Goal: Task Accomplishment & Management: Manage account settings

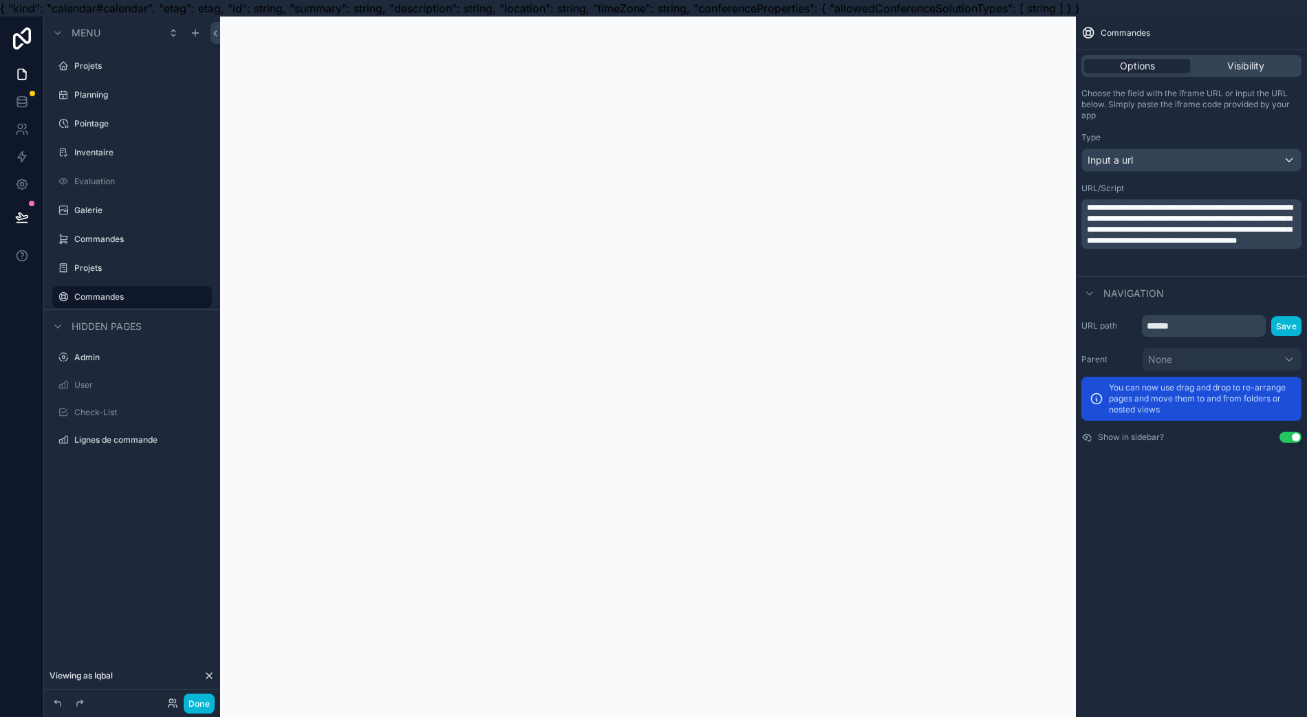
scroll to position [0, 14]
click at [125, 237] on label "Commandes" at bounding box center [141, 239] width 135 height 11
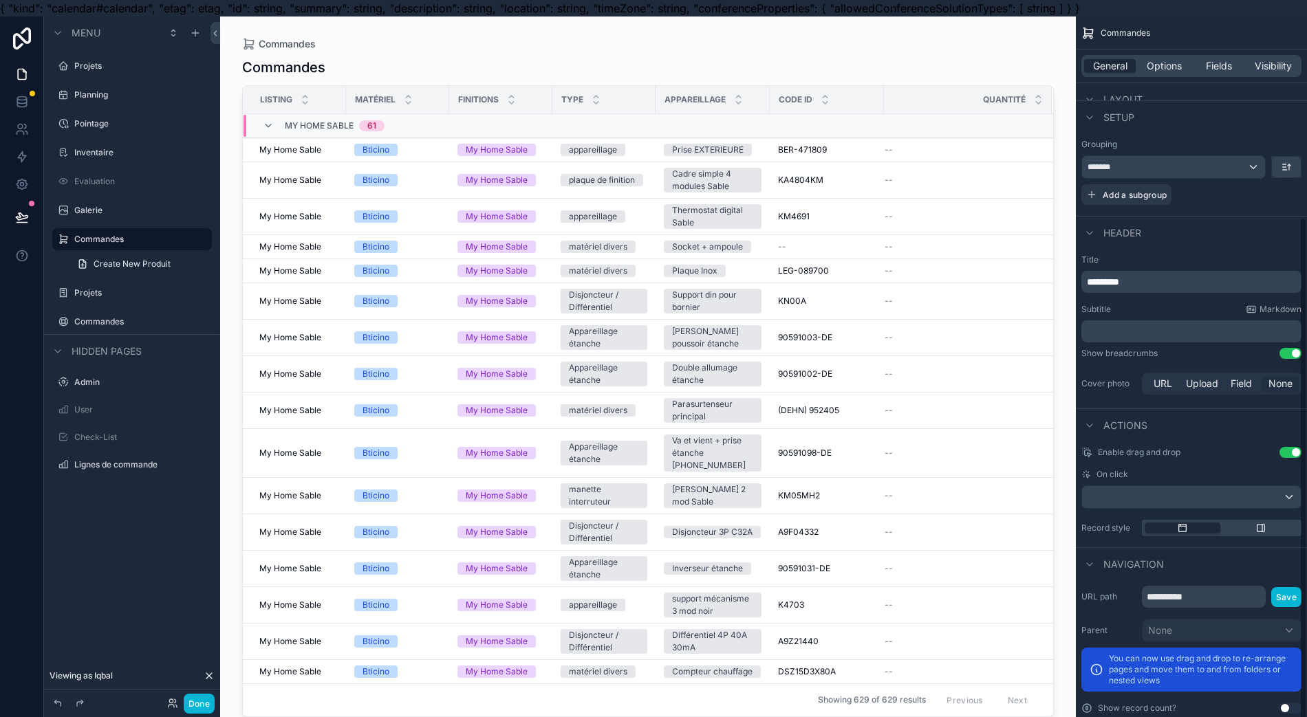
scroll to position [296, 0]
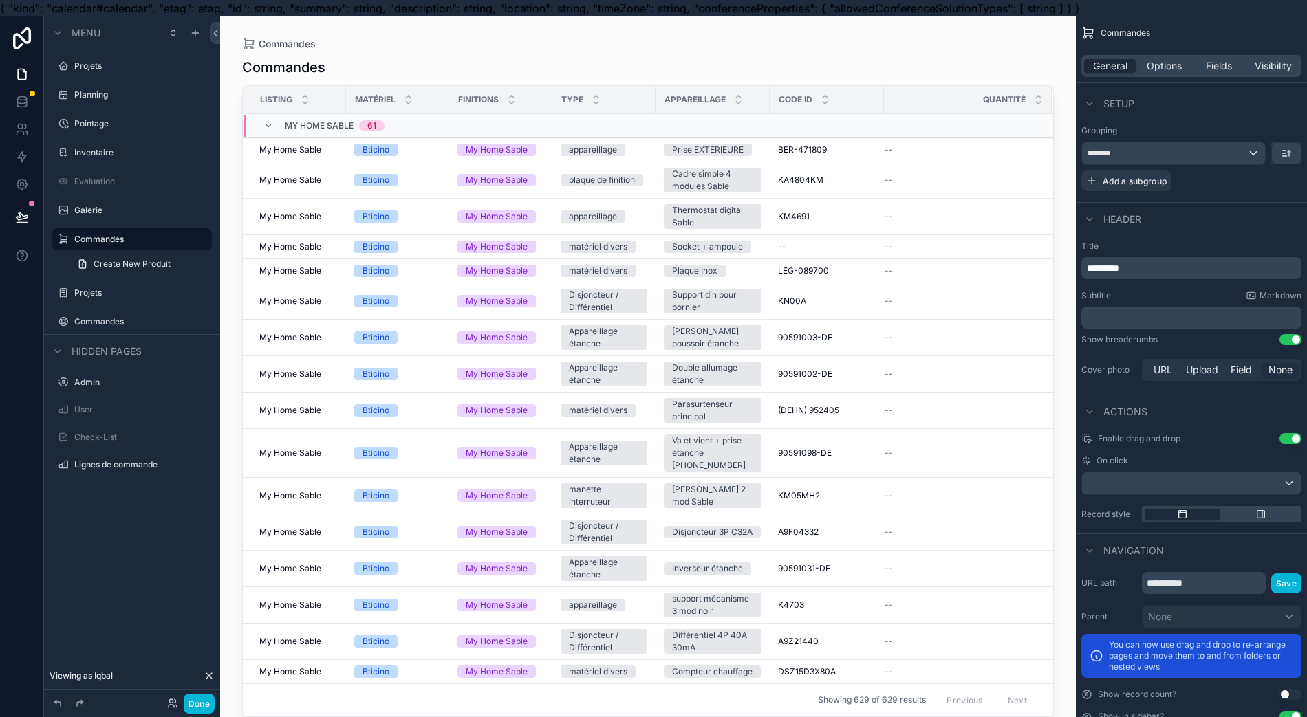
click at [1294, 691] on button "Use setting" at bounding box center [1290, 694] width 22 height 11
click at [1283, 691] on button "Use setting" at bounding box center [1290, 694] width 22 height 11
click at [1281, 713] on button "Use setting" at bounding box center [1290, 716] width 22 height 11
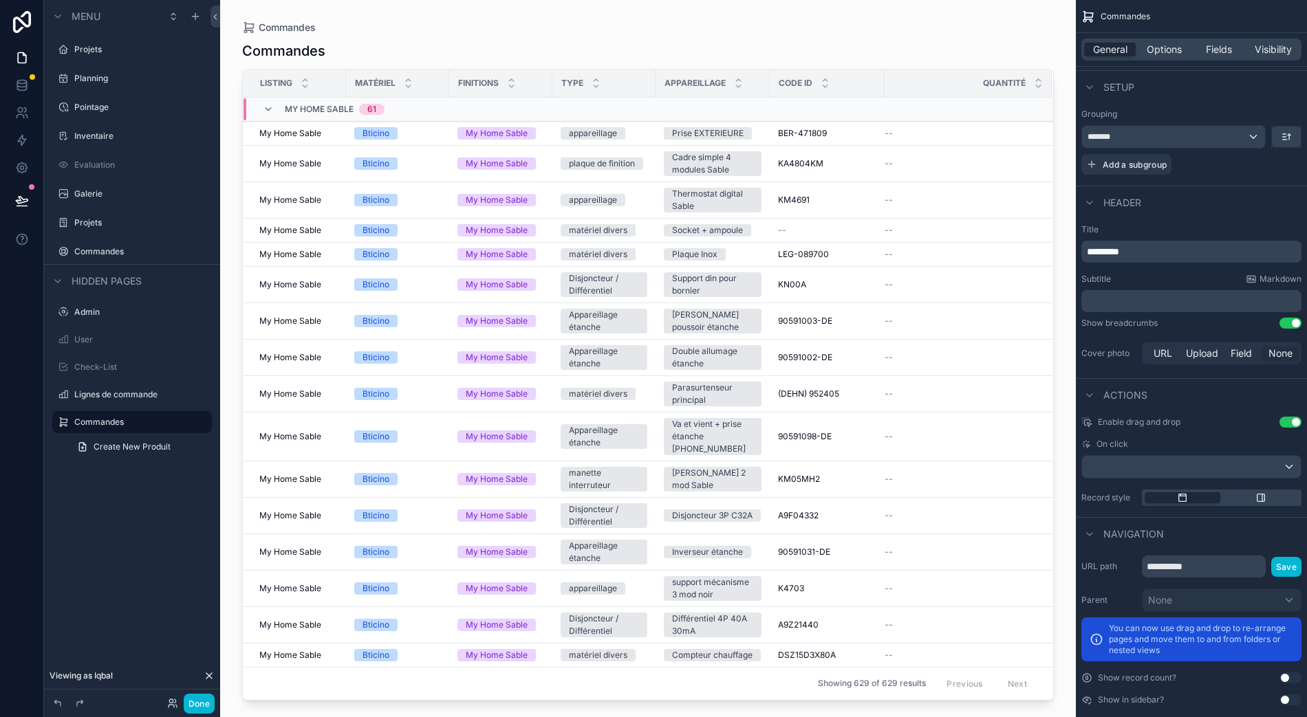
click at [129, 217] on label "Projets" at bounding box center [141, 222] width 135 height 11
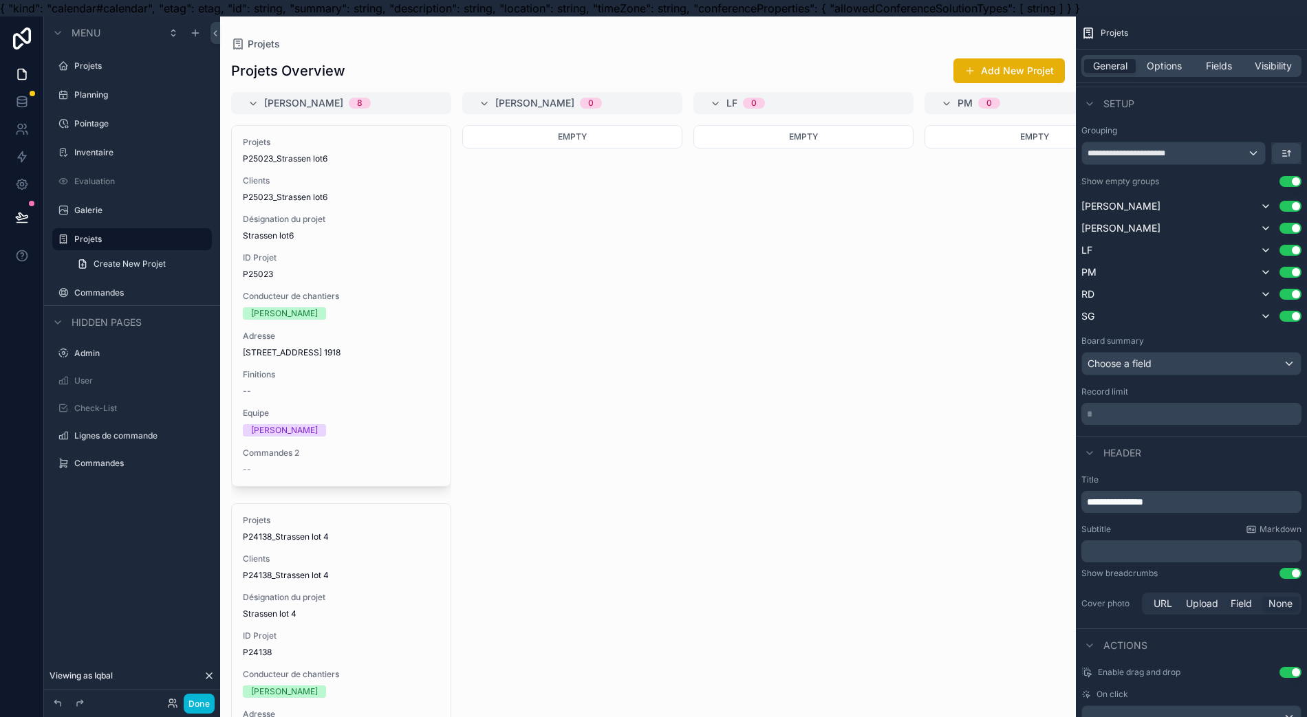
click at [0, 0] on button "scrollable content" at bounding box center [0, 0] width 0 height 0
click at [200, 242] on icon "scrollable content" at bounding box center [200, 242] width 1 height 1
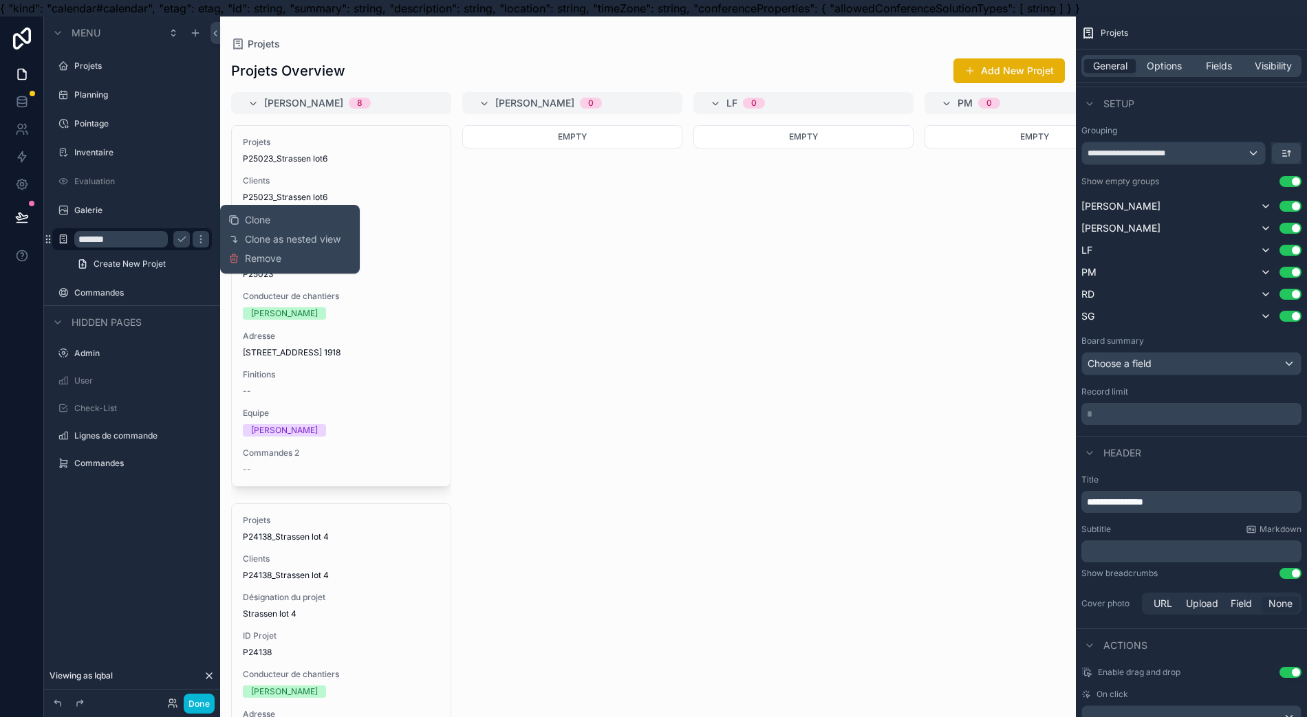
click at [245, 257] on span "Remove" at bounding box center [263, 259] width 36 height 14
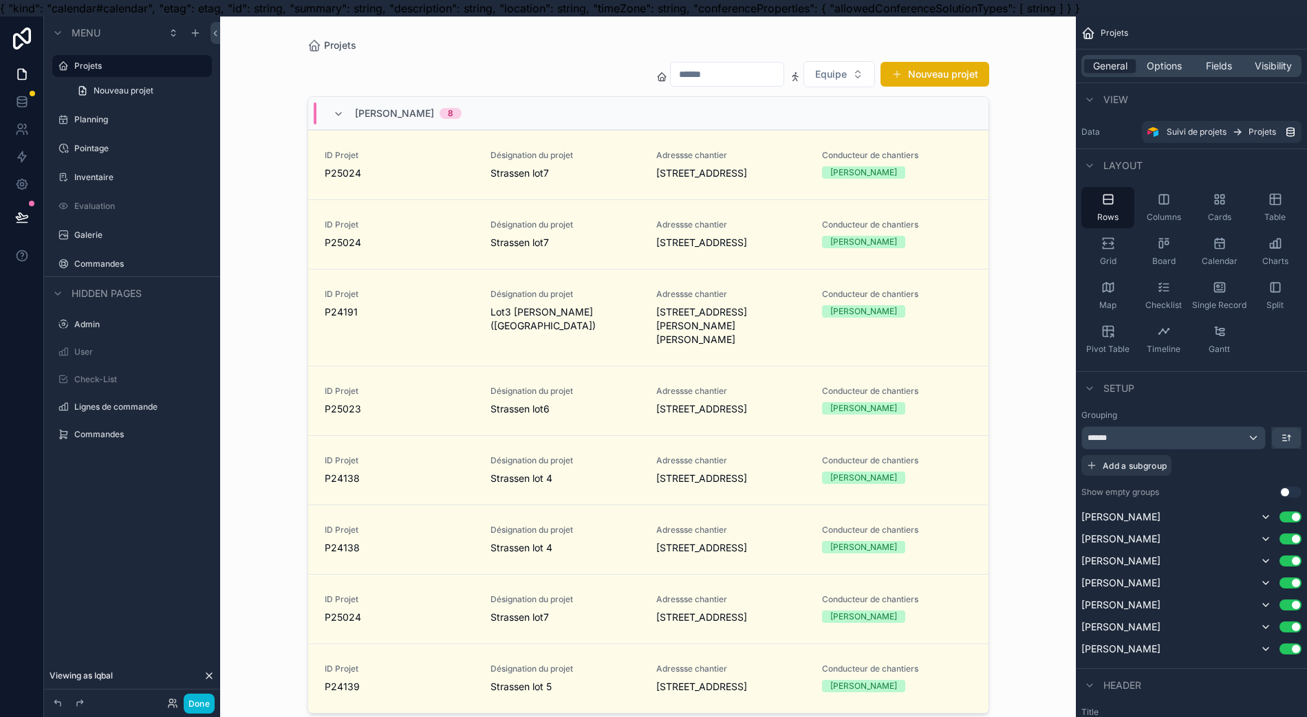
click at [125, 268] on label "Commandes" at bounding box center [141, 264] width 135 height 11
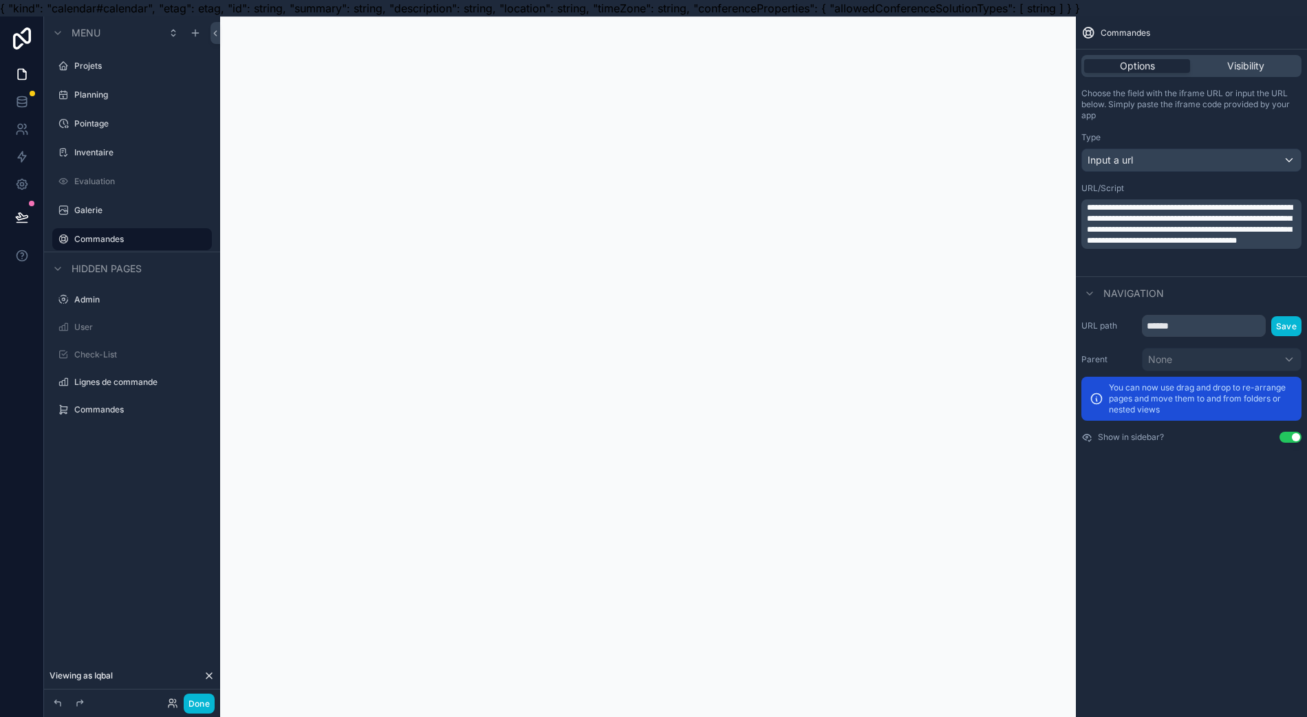
click at [1206, 246] on p "**********" at bounding box center [1193, 224] width 212 height 44
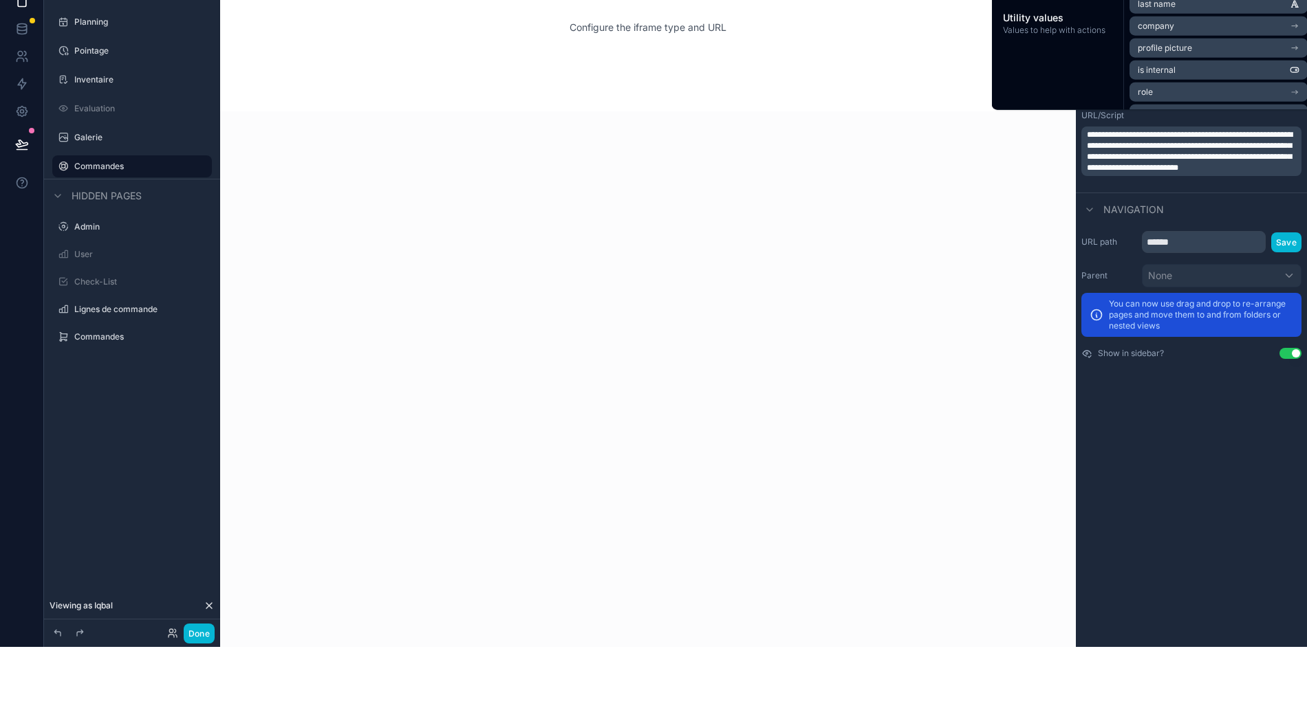
scroll to position [30, 14]
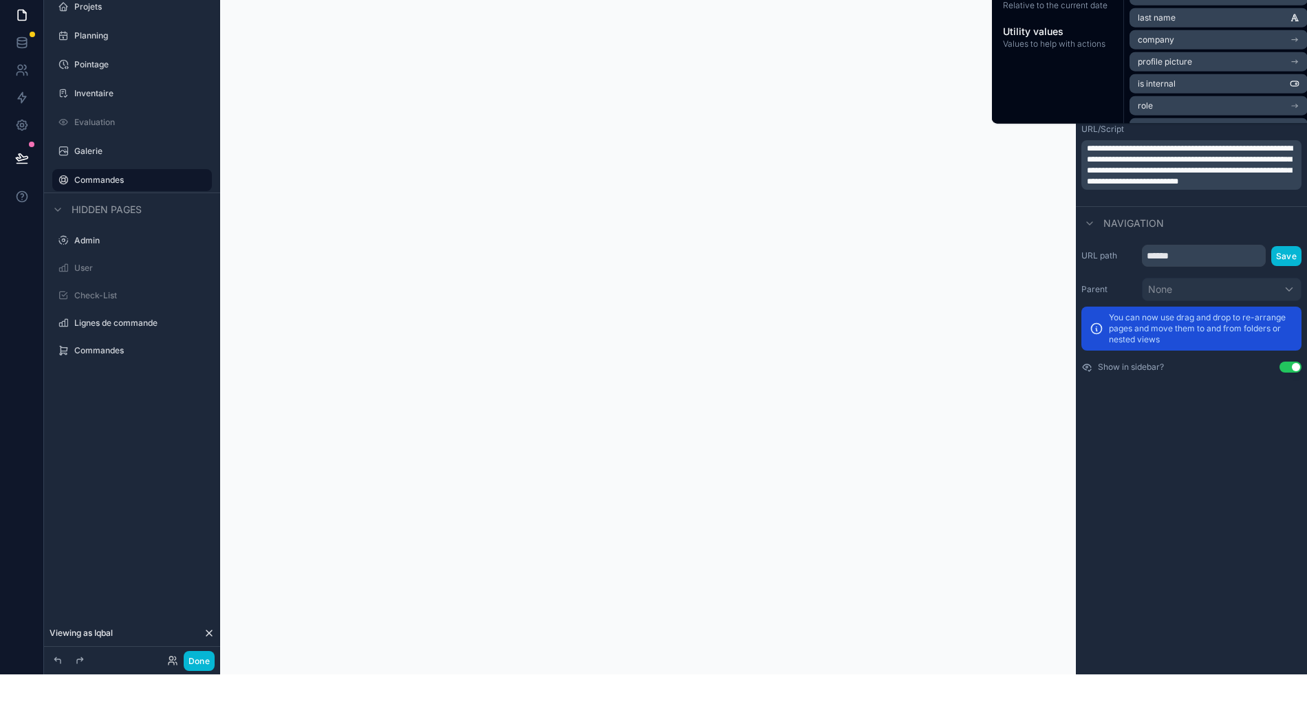
click at [923, 304] on div "scrollable content" at bounding box center [648, 358] width 856 height 717
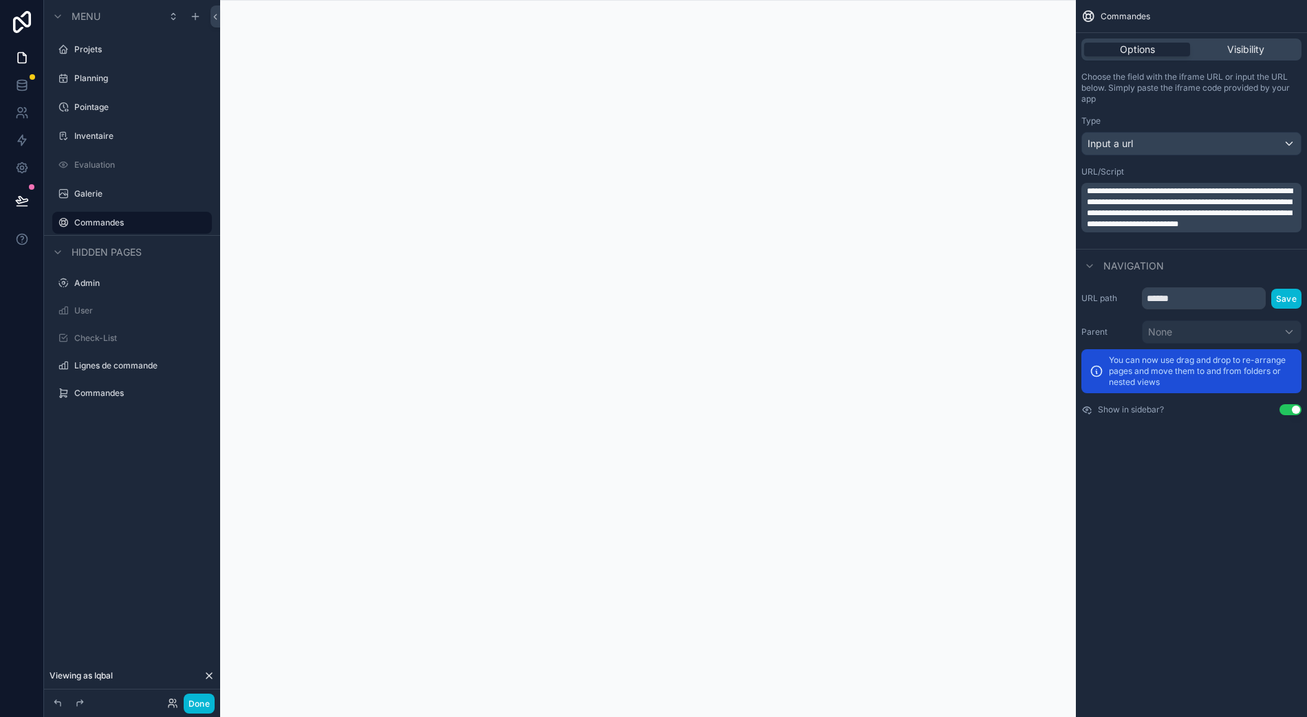
click at [1235, 201] on span "**********" at bounding box center [1190, 207] width 206 height 41
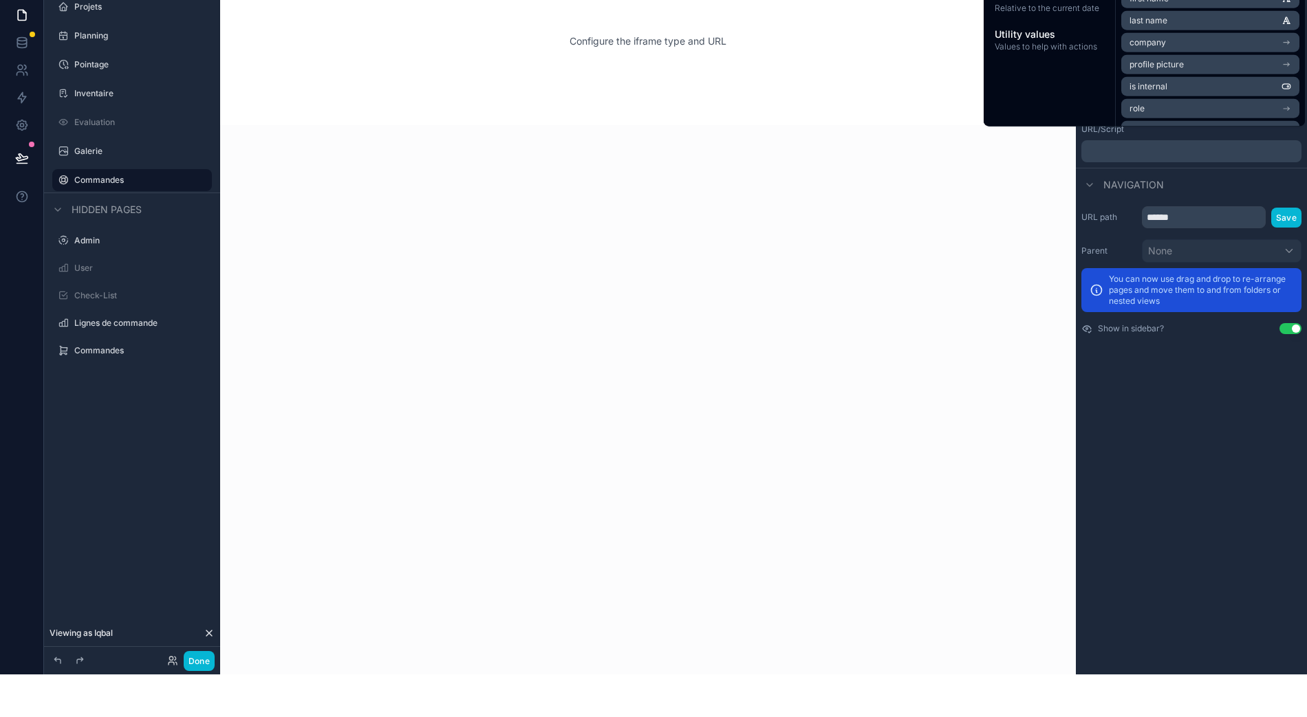
scroll to position [0, 0]
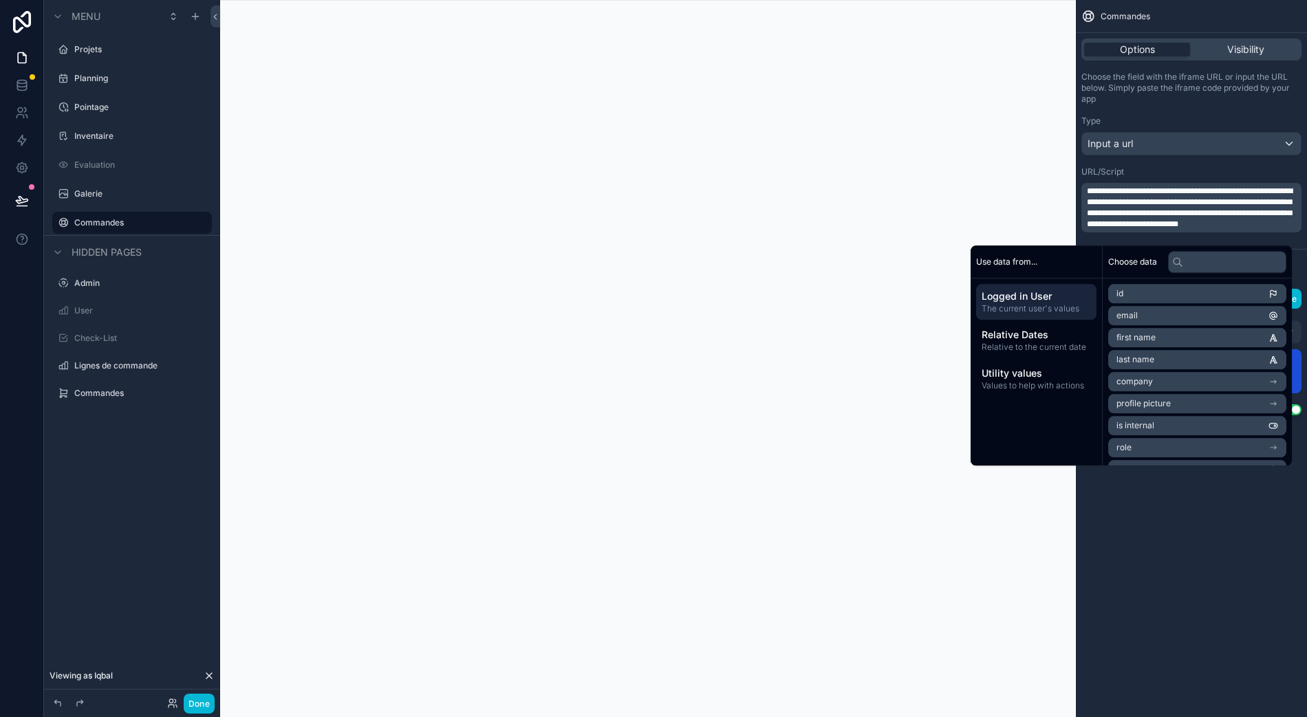
click at [172, 703] on icon at bounding box center [172, 703] width 11 height 11
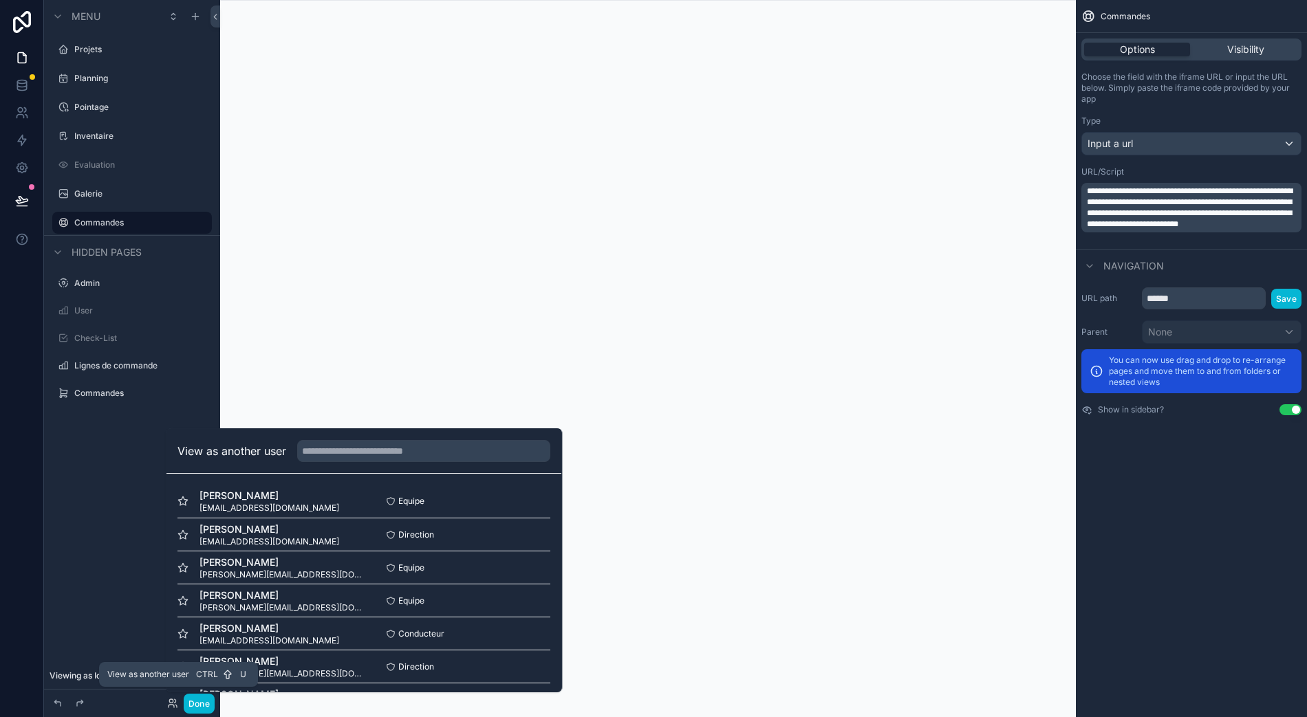
click at [439, 611] on div "Gauthier Arnould gauthier@electricite-maraga.lu Equipe Select" at bounding box center [363, 600] width 373 height 33
click at [0, 0] on button "Select" at bounding box center [0, 0] width 0 height 0
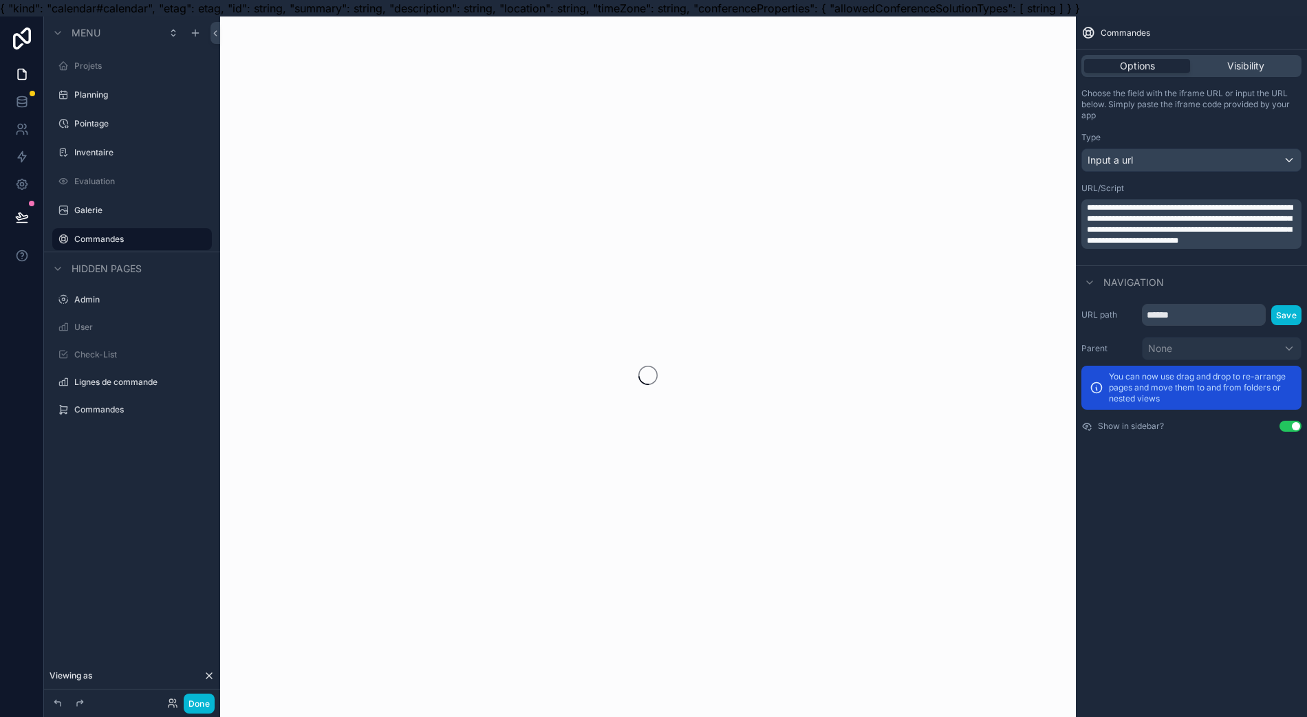
scroll to position [0, 6]
click at [1210, 234] on p "**********" at bounding box center [1193, 224] width 212 height 44
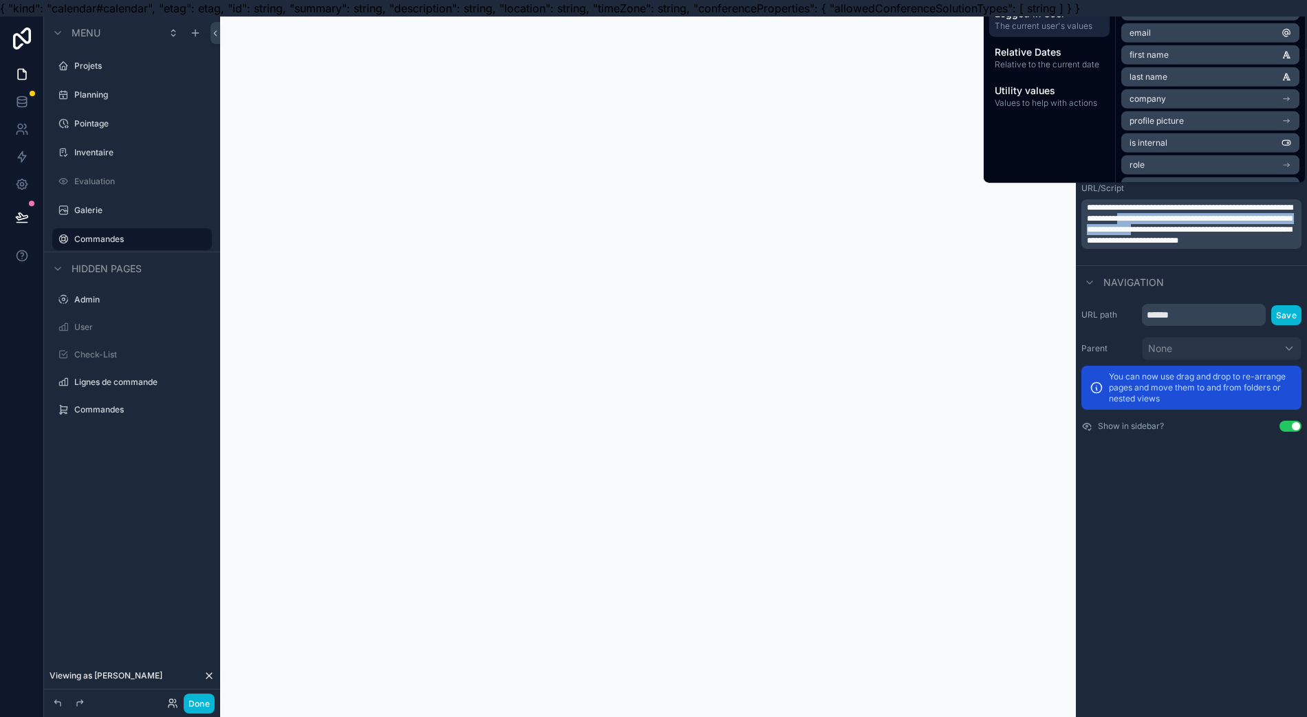
click at [1199, 235] on span "**********" at bounding box center [1190, 224] width 206 height 41
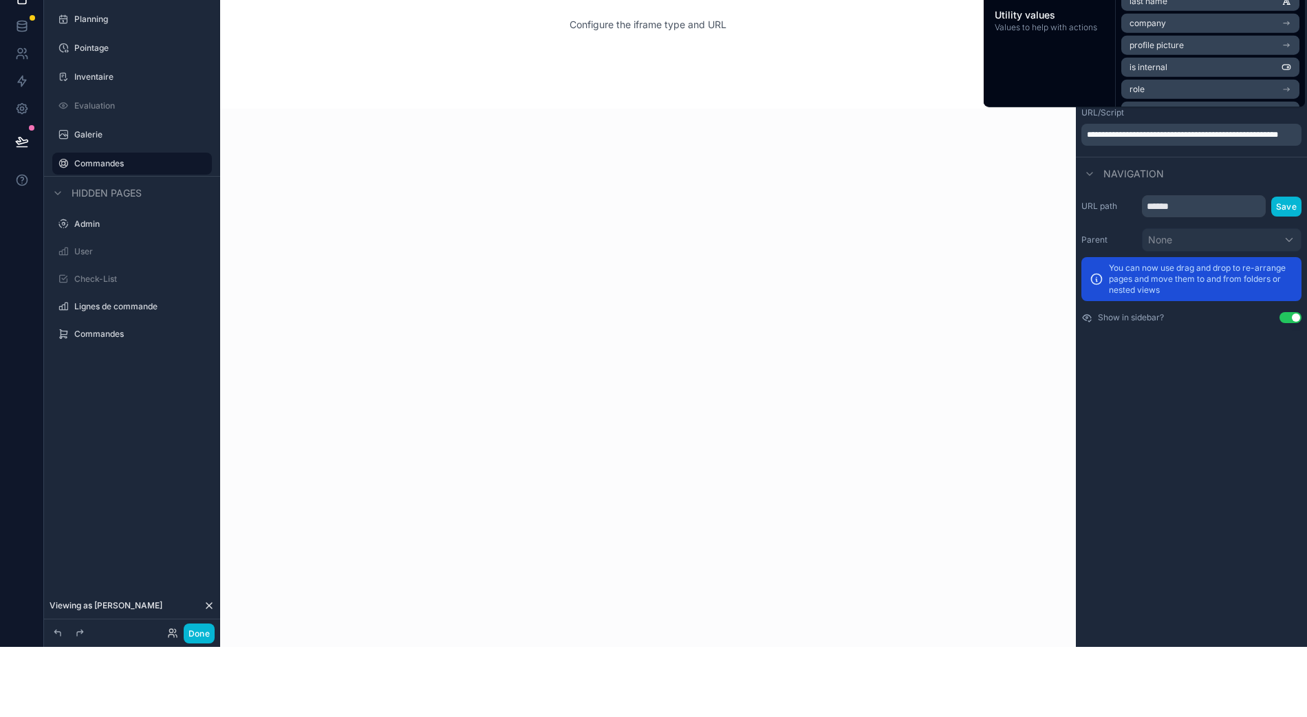
scroll to position [0, 0]
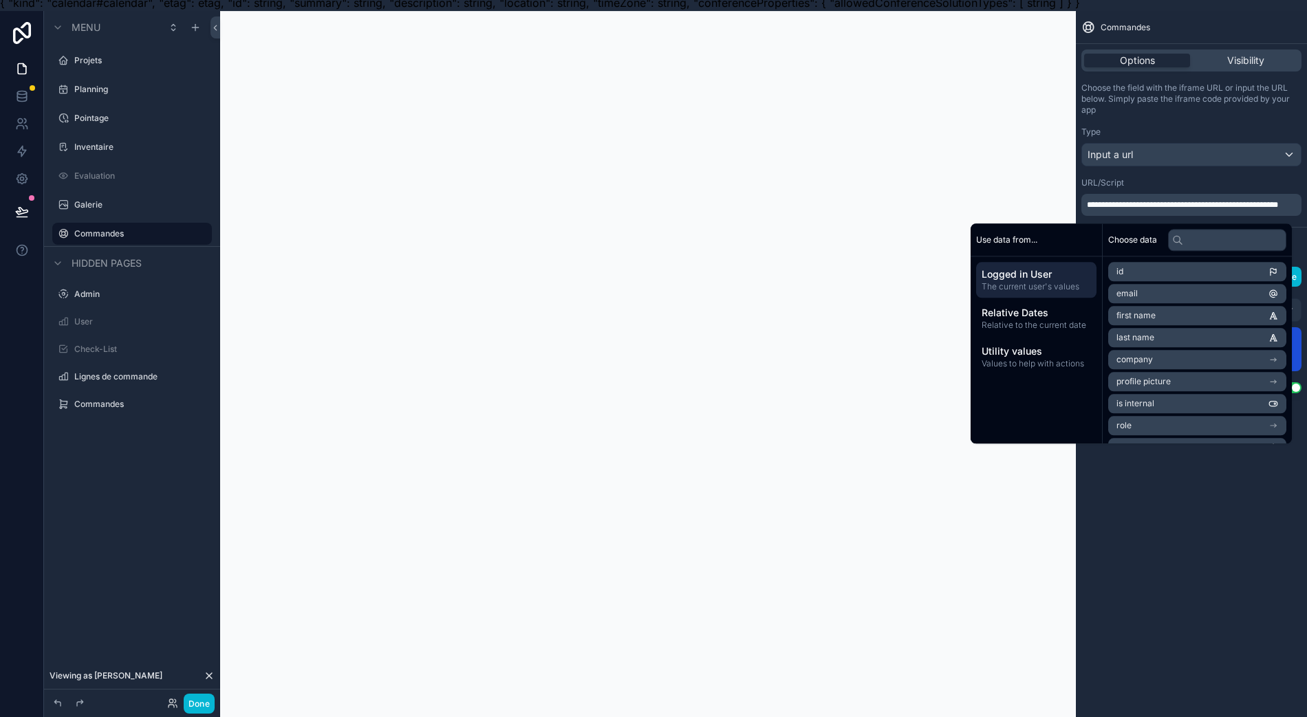
click at [1187, 210] on p "**********" at bounding box center [1193, 204] width 212 height 11
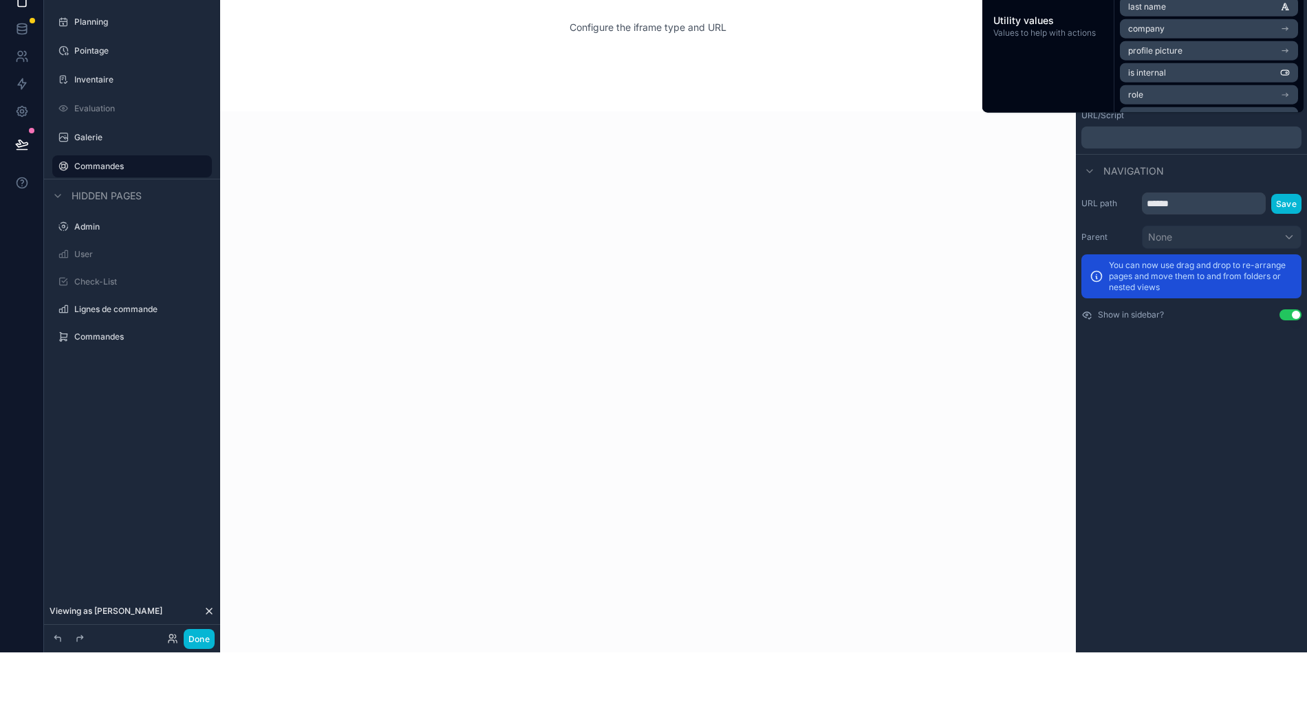
scroll to position [11, 4]
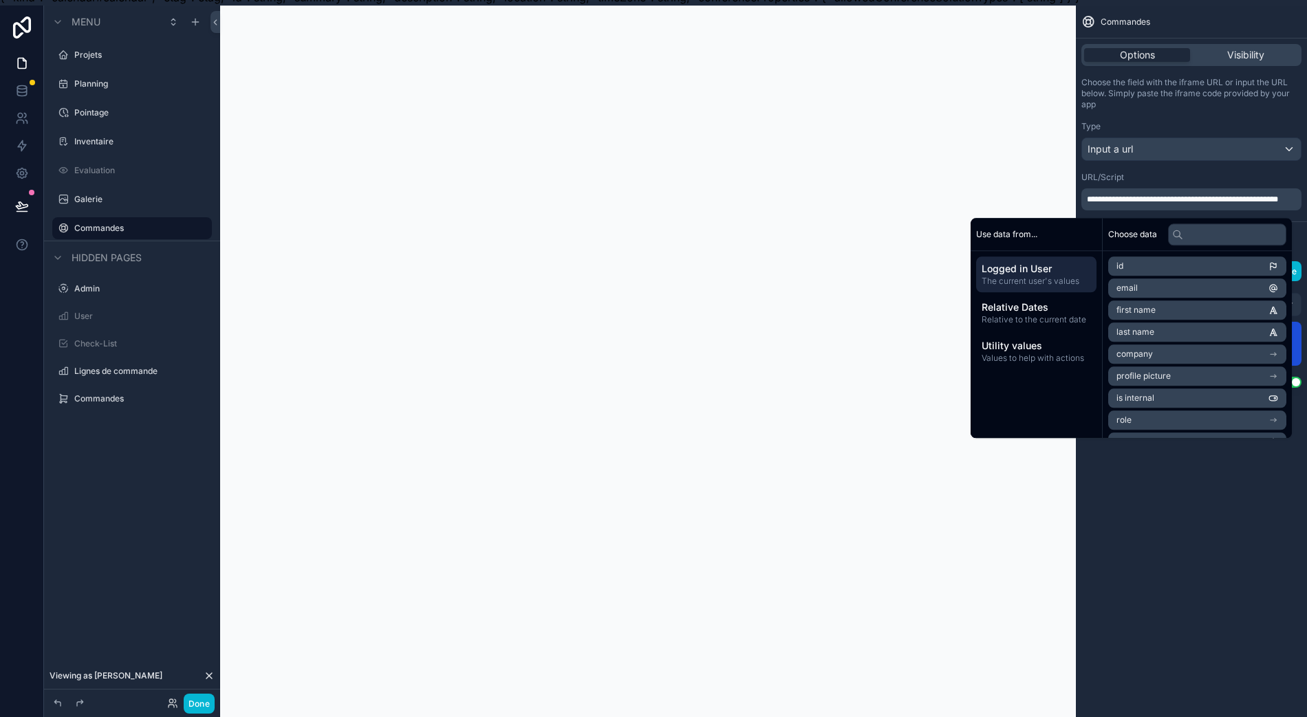
click at [1183, 512] on div "**********" at bounding box center [1191, 364] width 231 height 717
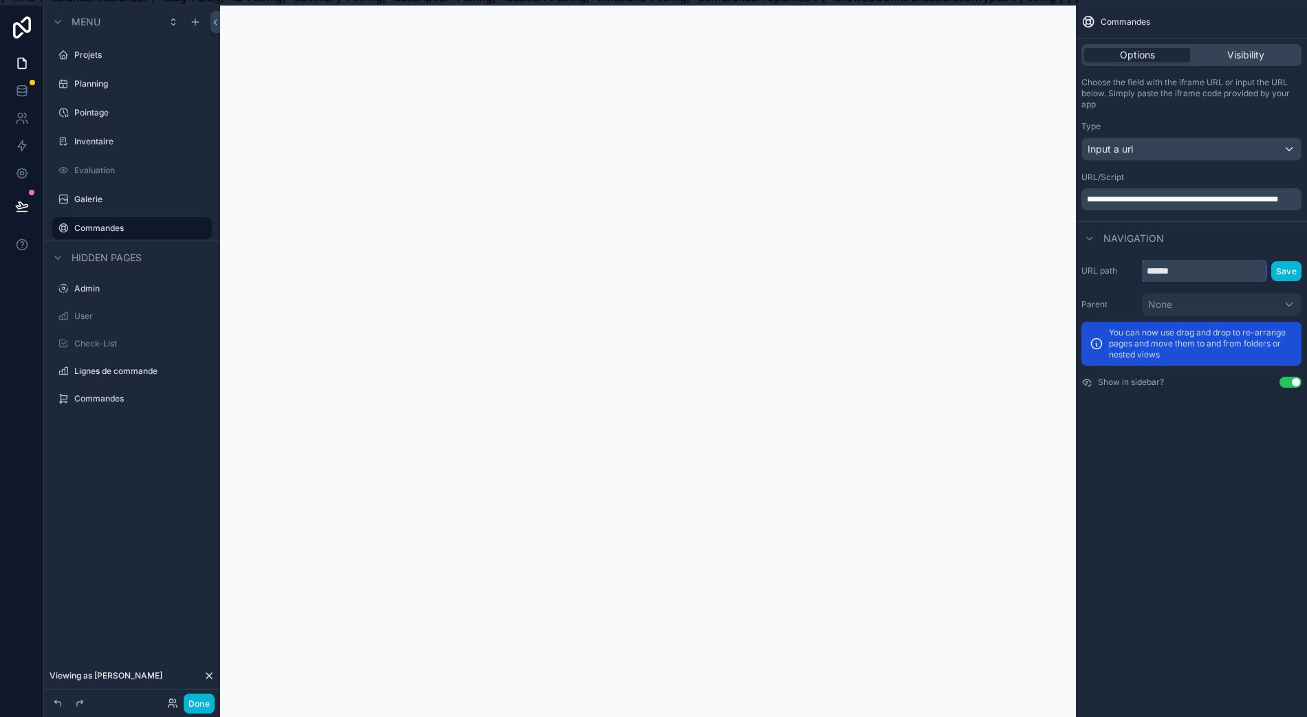
click at [1240, 275] on input "******" at bounding box center [1204, 271] width 124 height 22
type input "*"
click at [1239, 241] on div "Navigation" at bounding box center [1191, 237] width 231 height 33
click at [1294, 384] on button "Use setting" at bounding box center [1290, 382] width 22 height 11
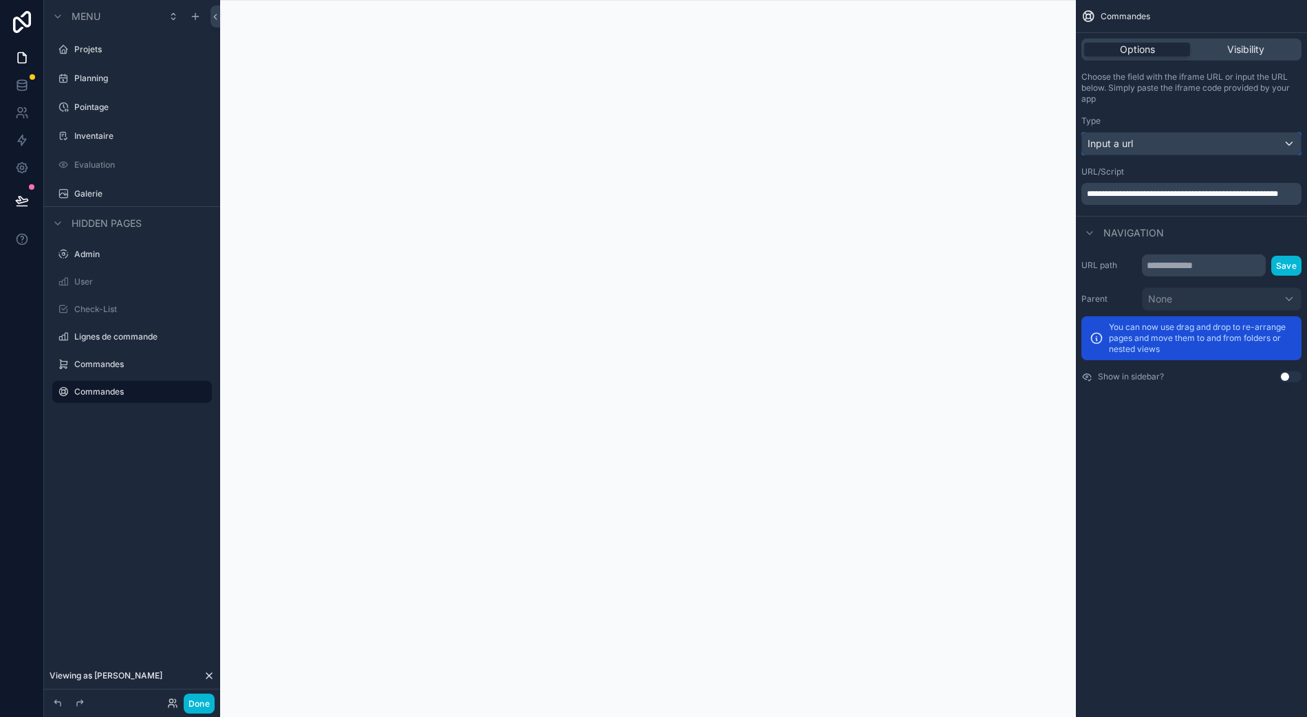
click at [1261, 133] on div "Input a url" at bounding box center [1191, 144] width 219 height 22
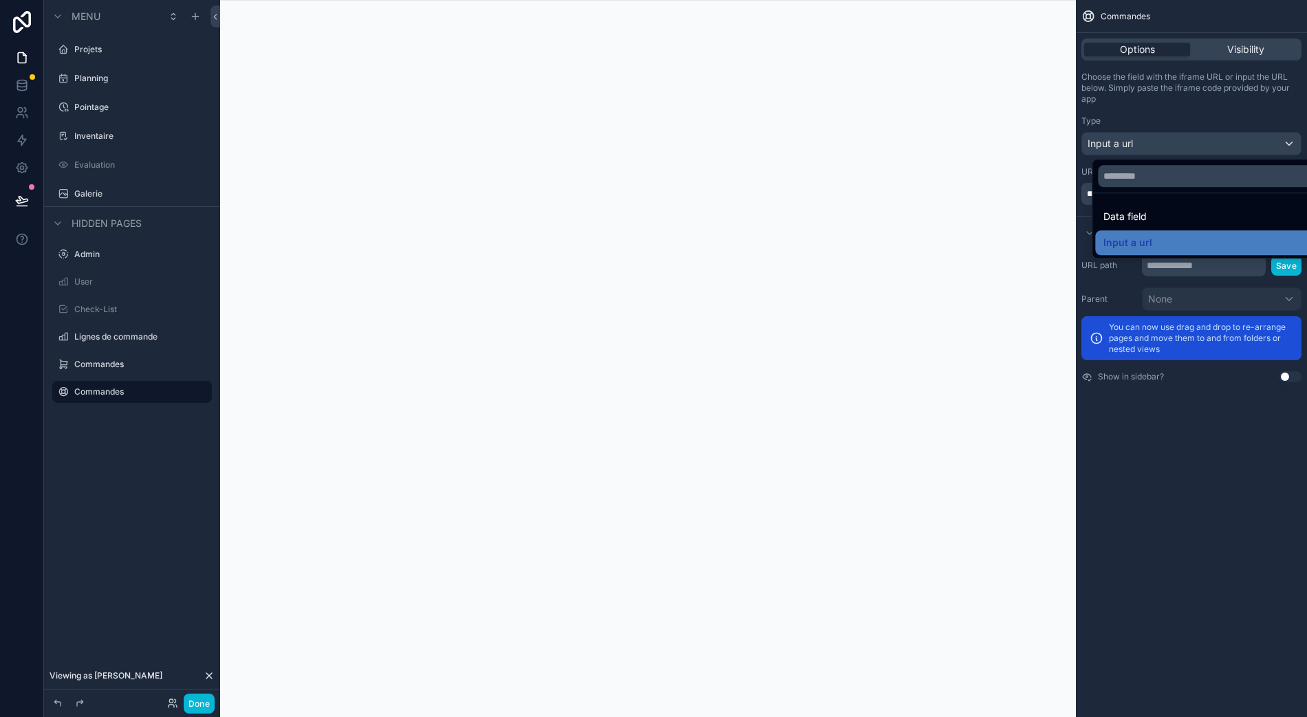
click at [1231, 208] on div "Data field" at bounding box center [1217, 216] width 229 height 17
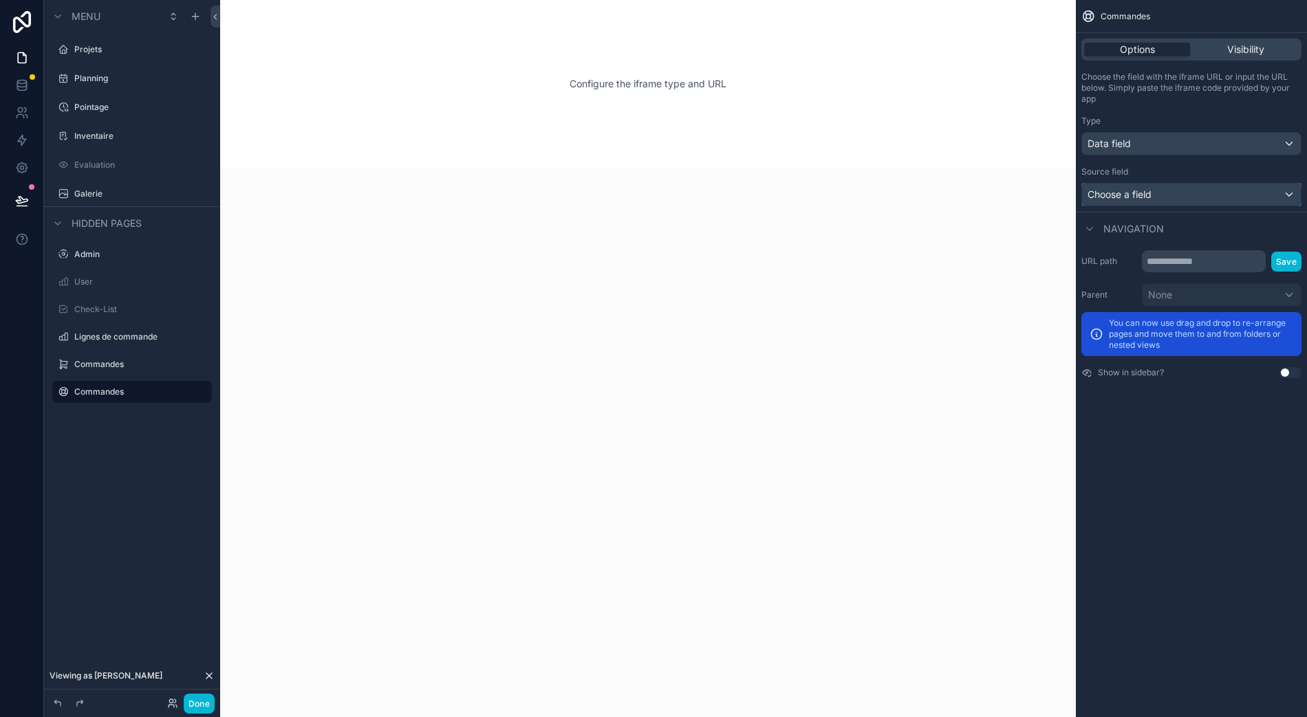
click at [1245, 184] on div "Choose a field" at bounding box center [1191, 195] width 219 height 22
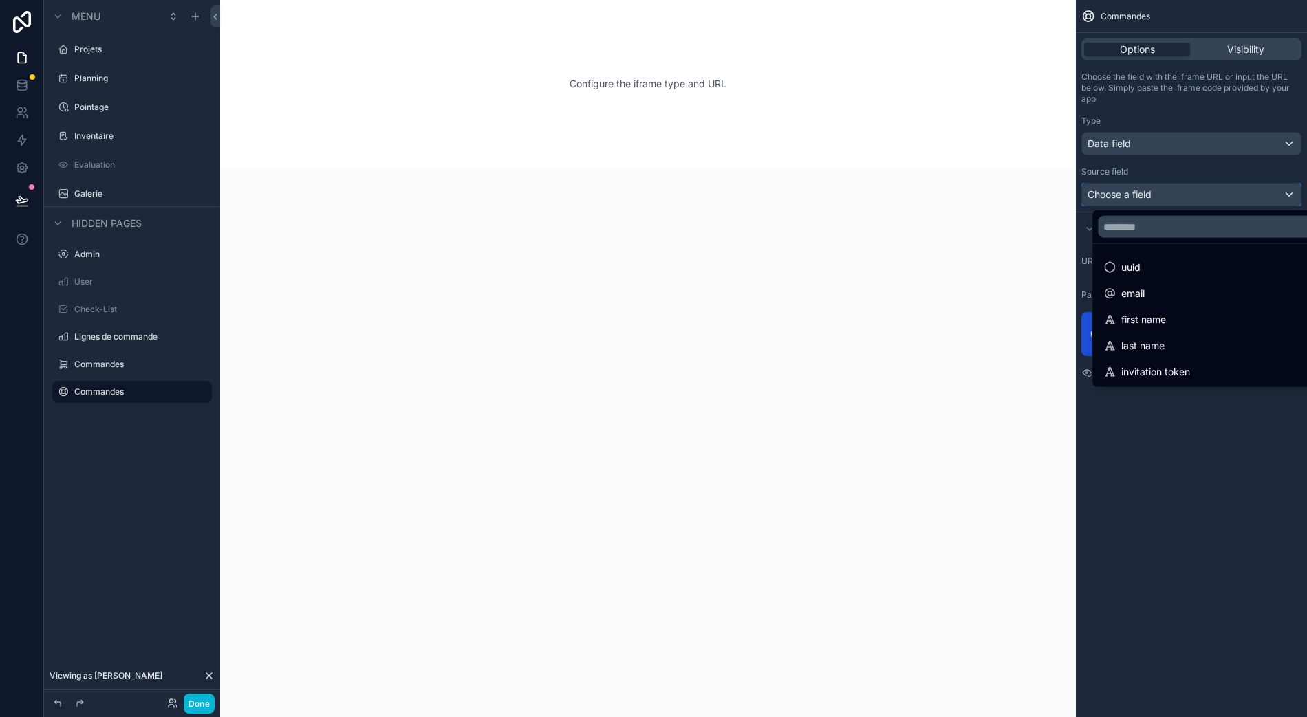
scroll to position [28, 4]
click at [1237, 186] on div "scrollable content" at bounding box center [653, 358] width 1307 height 717
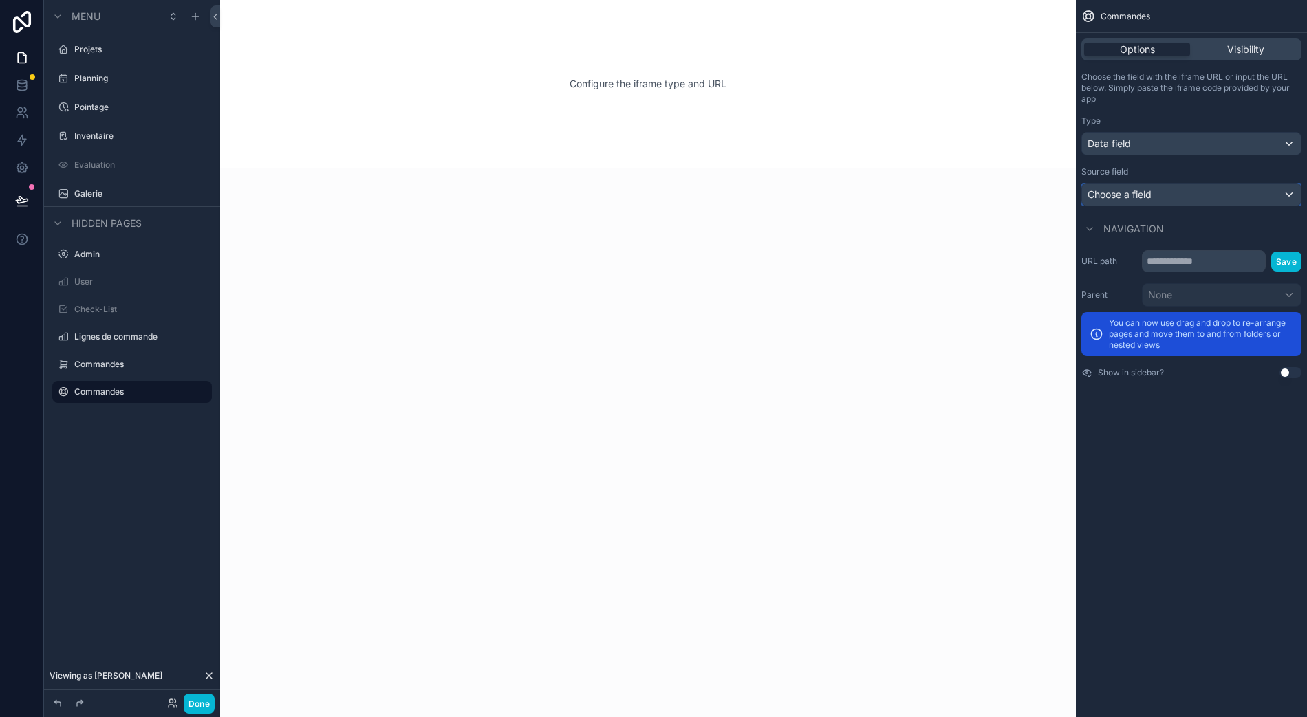
click at [1233, 184] on div "Choose a field" at bounding box center [1191, 195] width 219 height 22
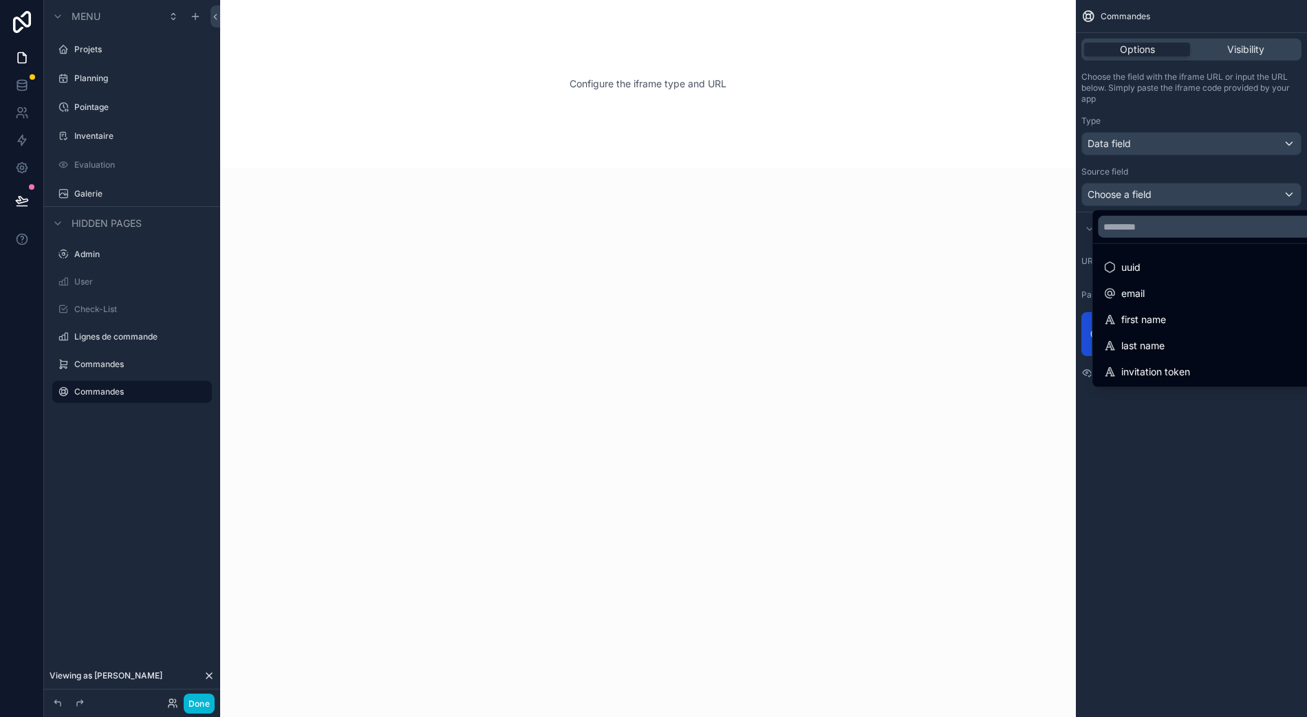
click at [1226, 133] on div "scrollable content" at bounding box center [653, 358] width 1307 height 717
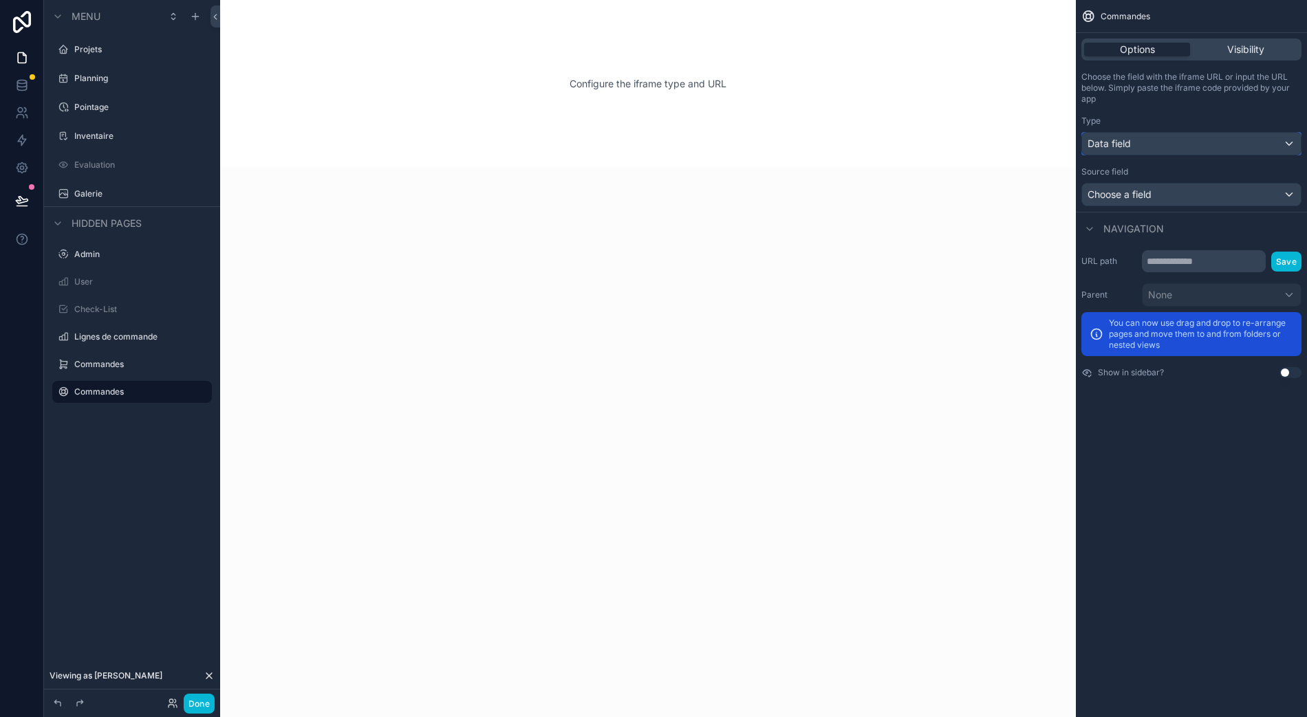
click at [1232, 133] on div "Data field" at bounding box center [1191, 144] width 219 height 22
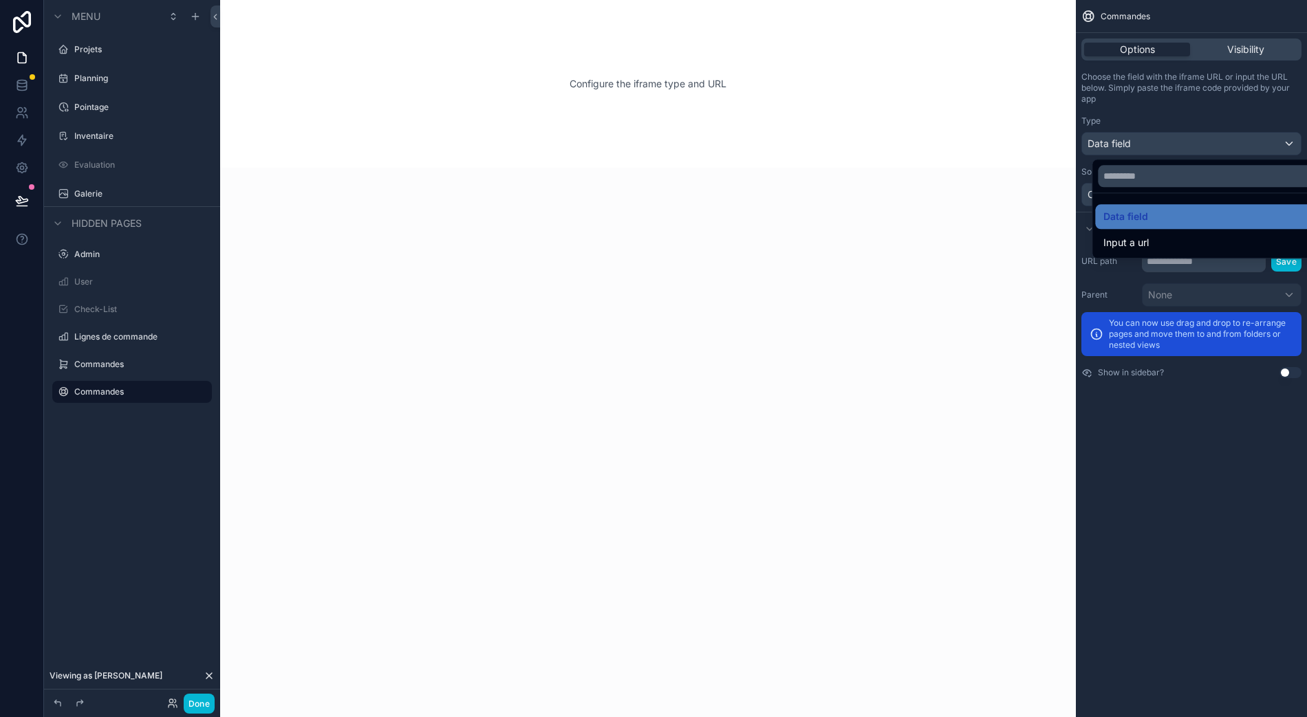
click at [1177, 235] on div "Input a url" at bounding box center [1217, 243] width 229 height 17
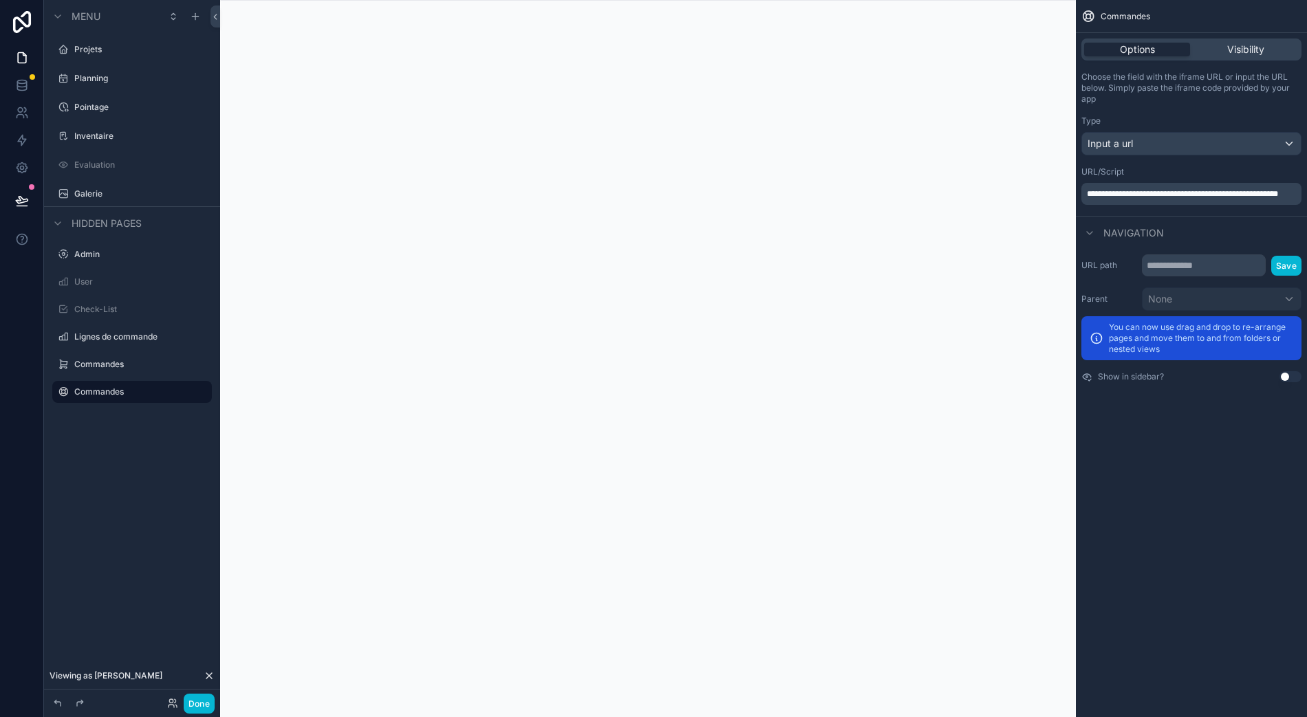
click at [1213, 188] on p "**********" at bounding box center [1193, 193] width 212 height 11
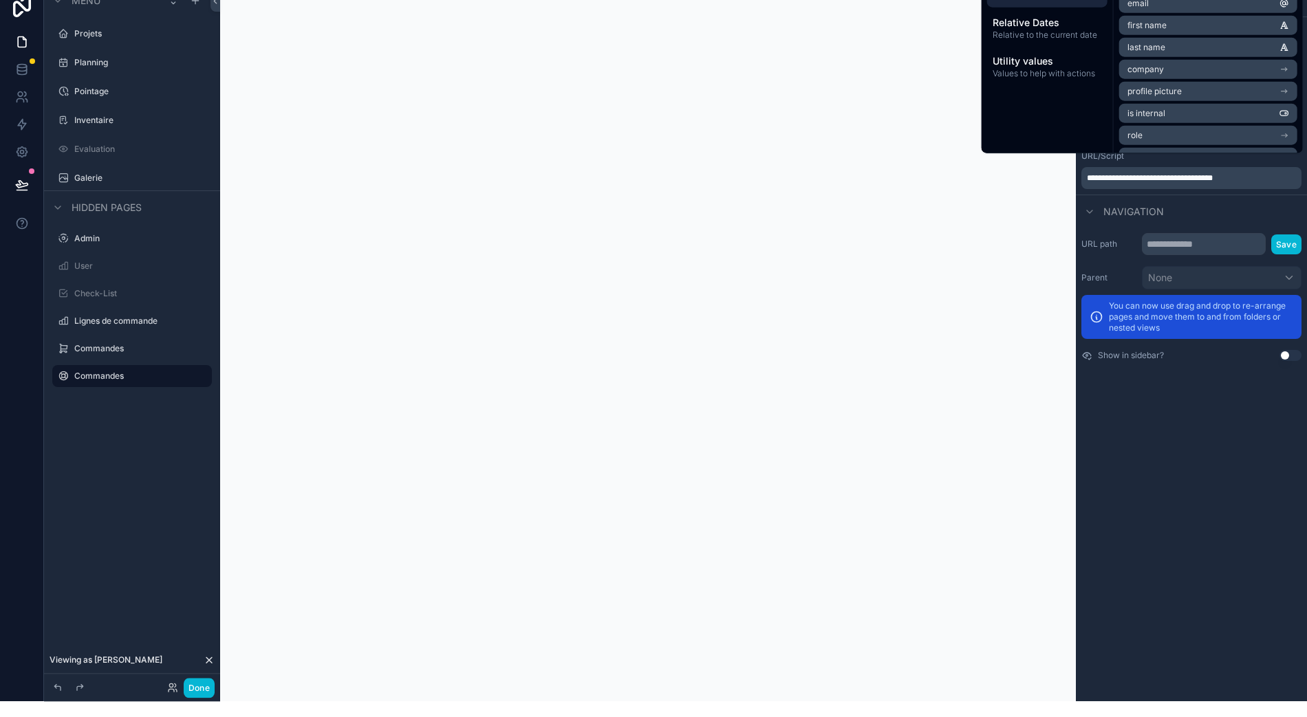
scroll to position [30, 3]
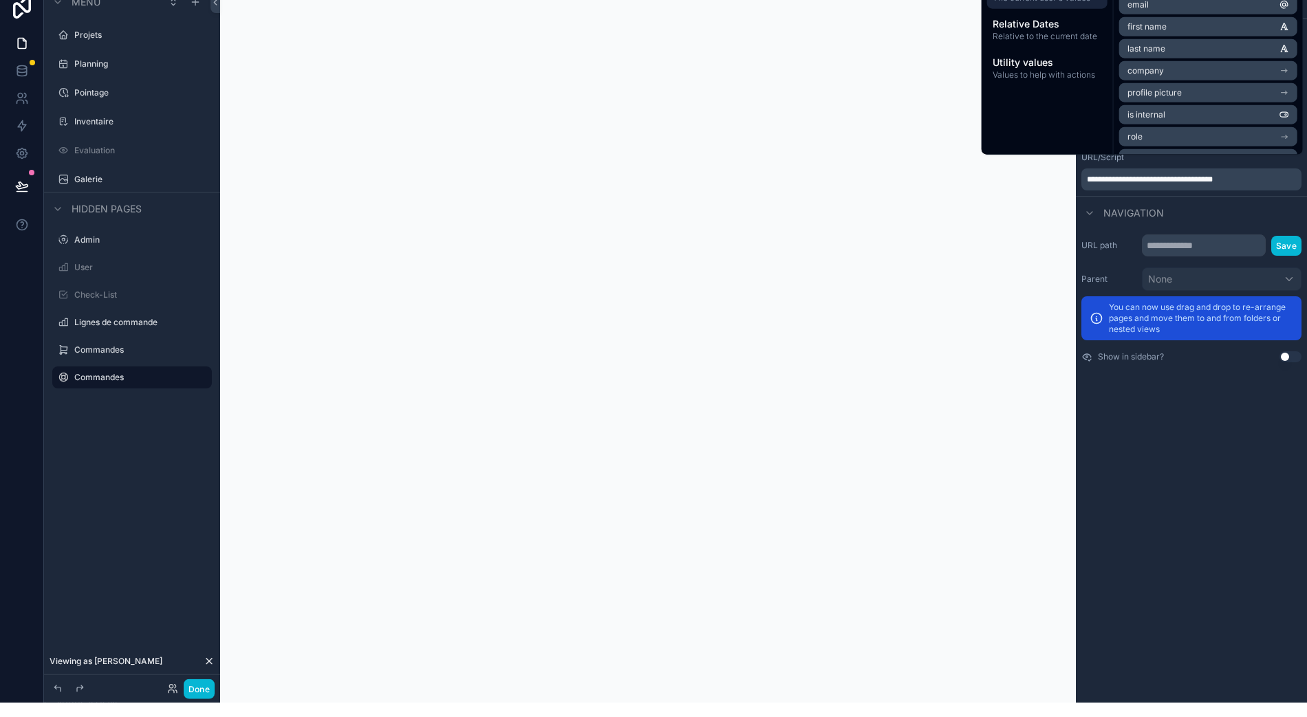
click at [1270, 188] on p "**********" at bounding box center [1193, 193] width 212 height 11
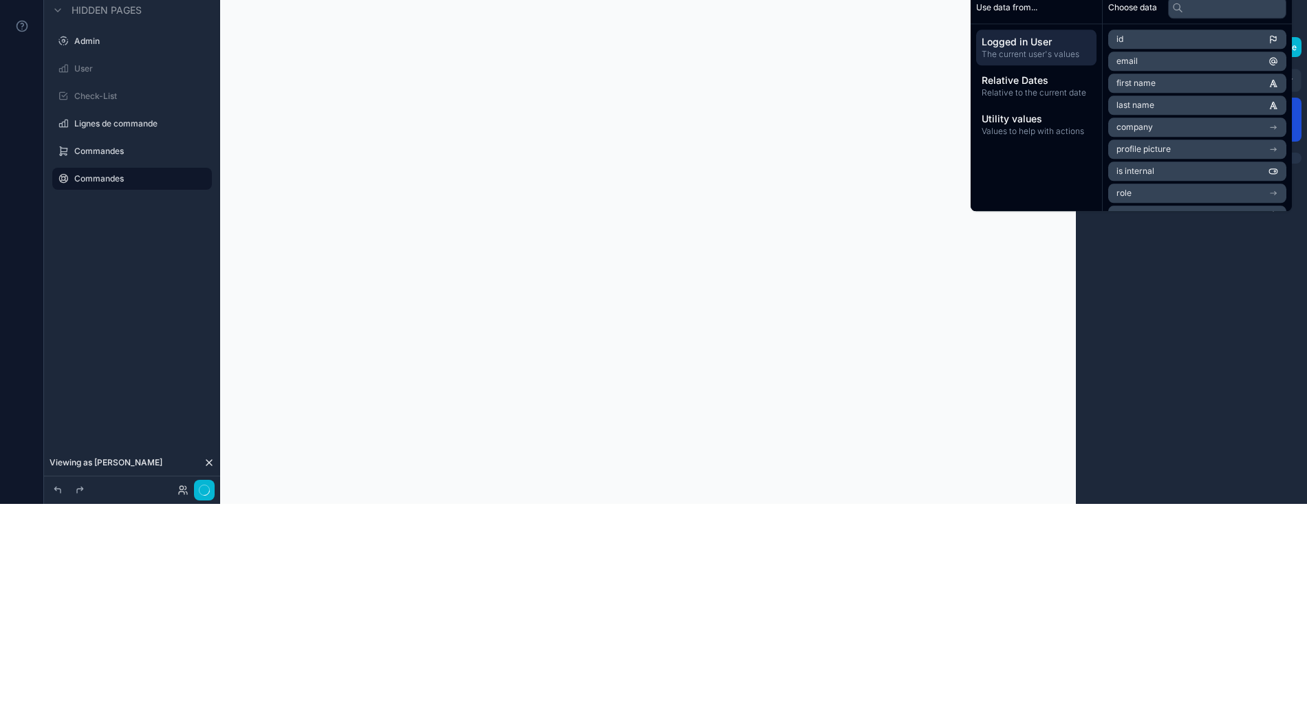
click at [1178, 451] on div "Commandes Options Visibility Choose the field with the iframe URL or input the …" at bounding box center [1191, 358] width 231 height 717
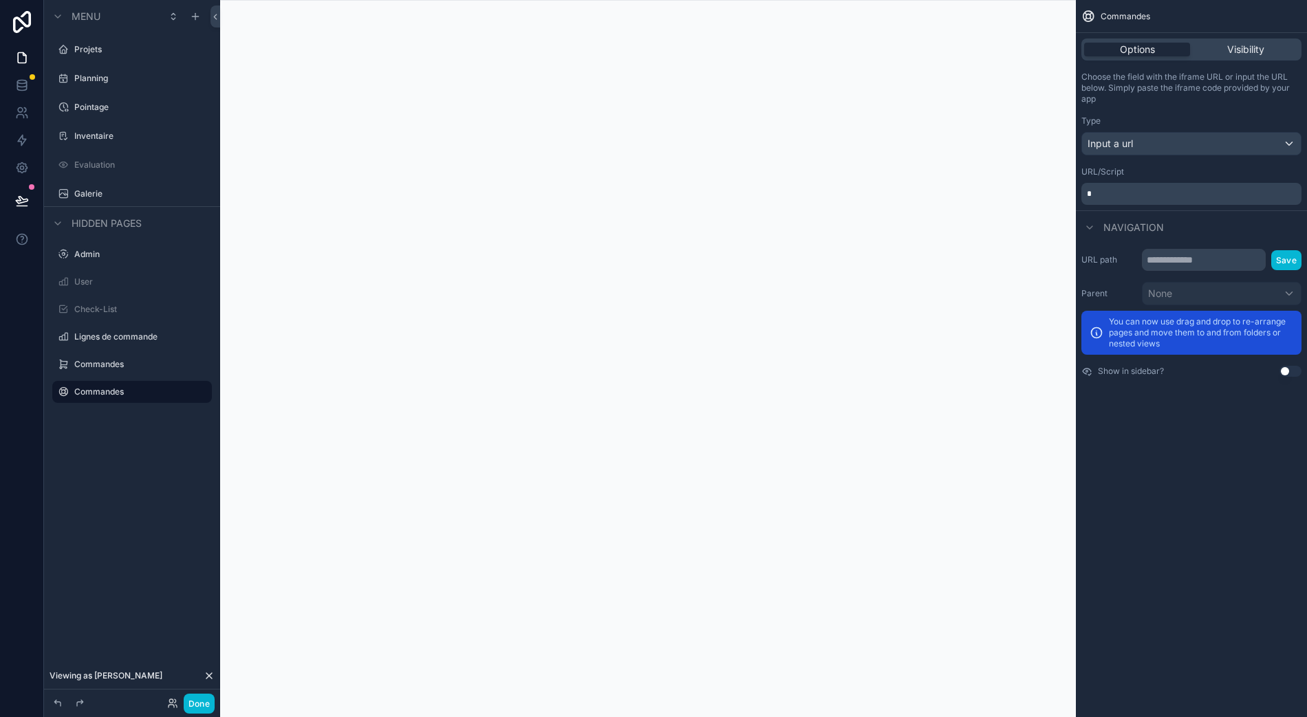
click at [1136, 188] on p "*" at bounding box center [1193, 193] width 212 height 11
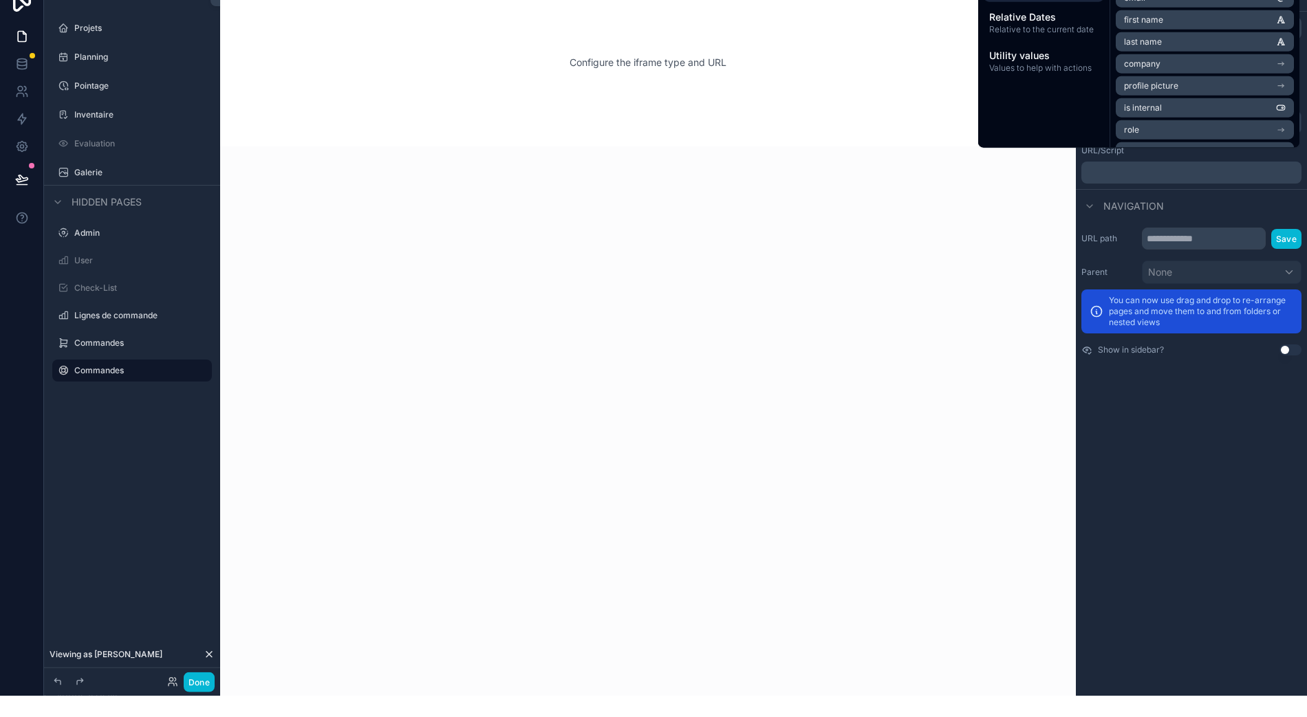
scroll to position [30, 0]
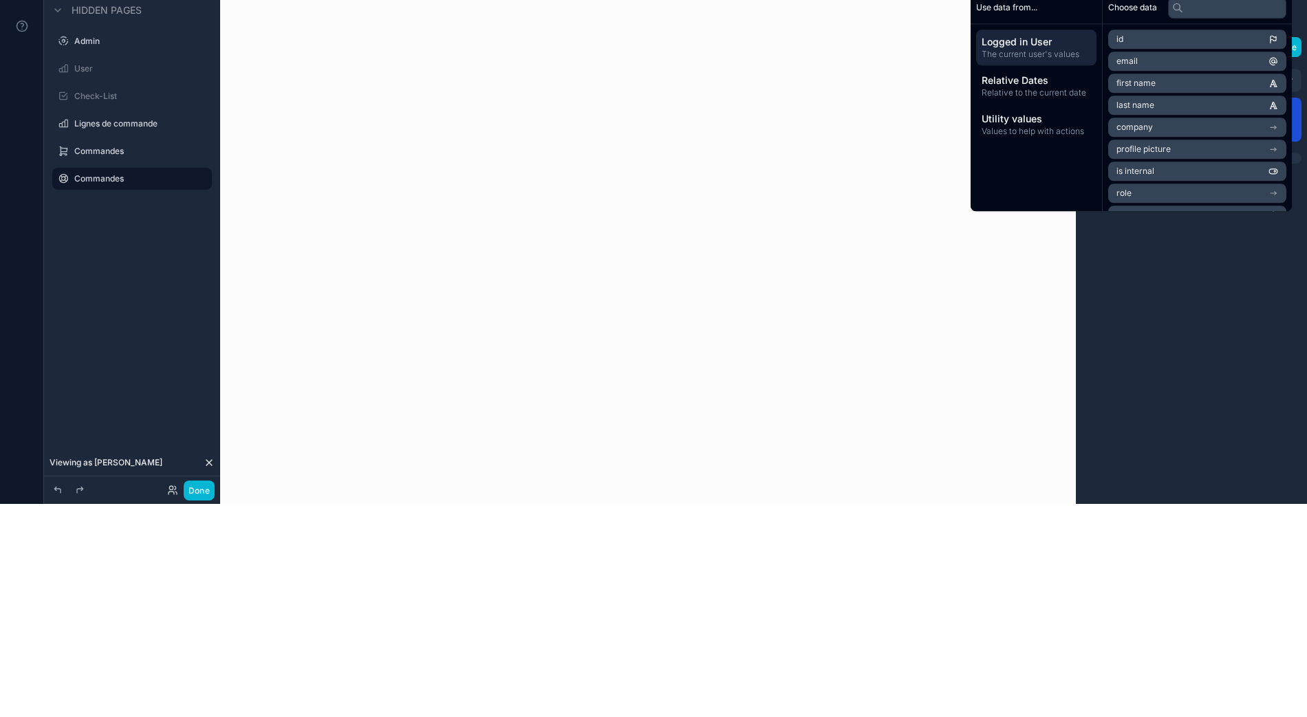
click at [1061, 447] on div "Configure the iframe type and URL" at bounding box center [648, 358] width 856 height 717
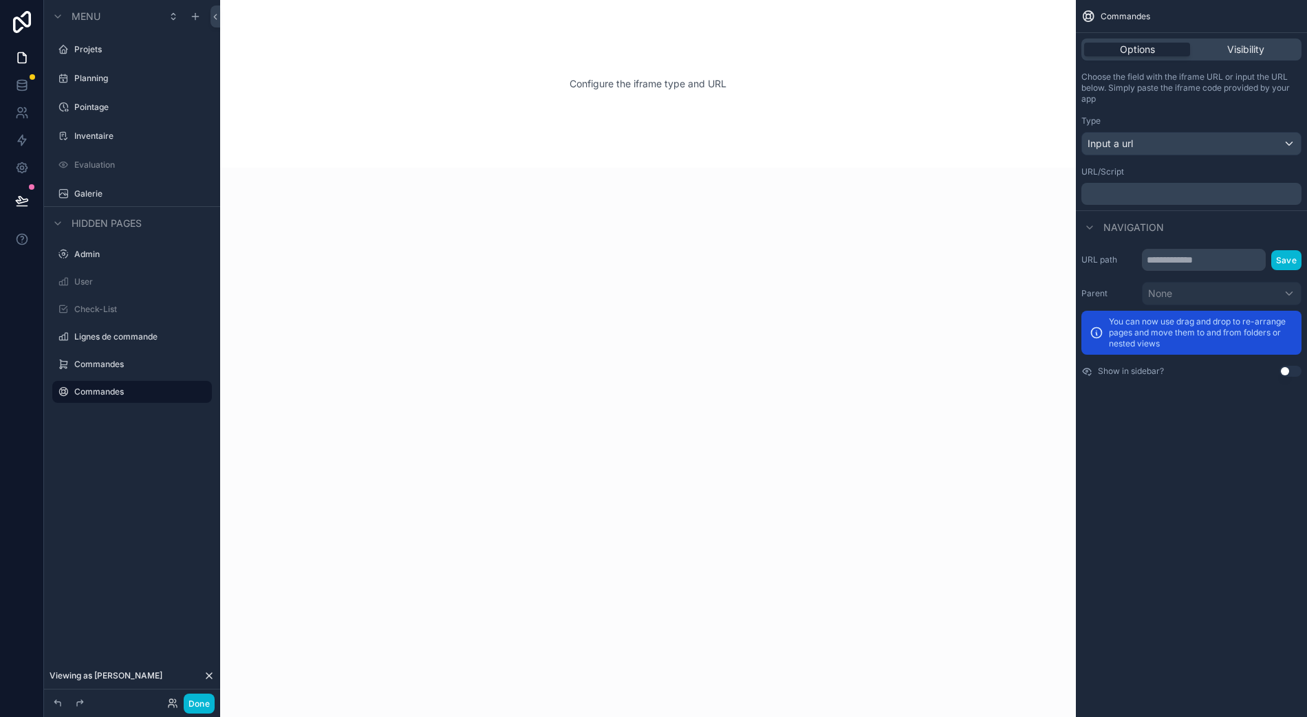
click at [1183, 188] on p "﻿" at bounding box center [1193, 193] width 212 height 11
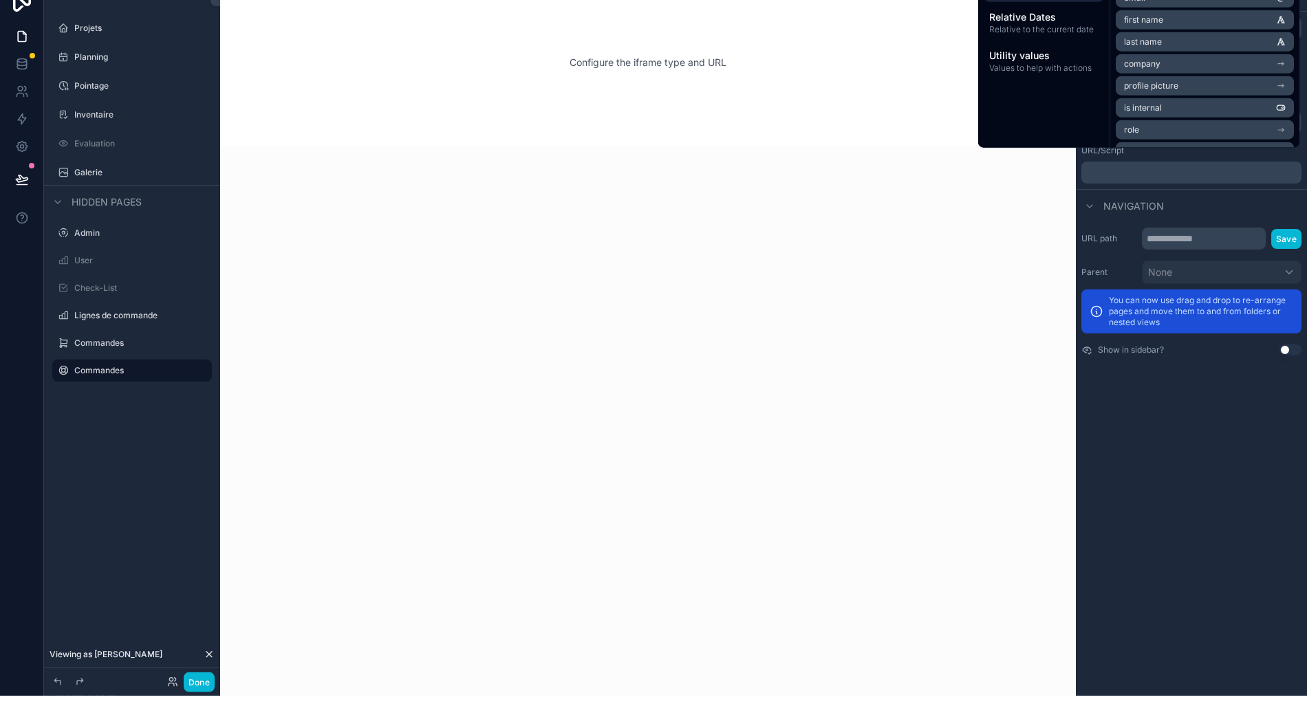
click at [1191, 188] on p "﻿" at bounding box center [1193, 193] width 212 height 11
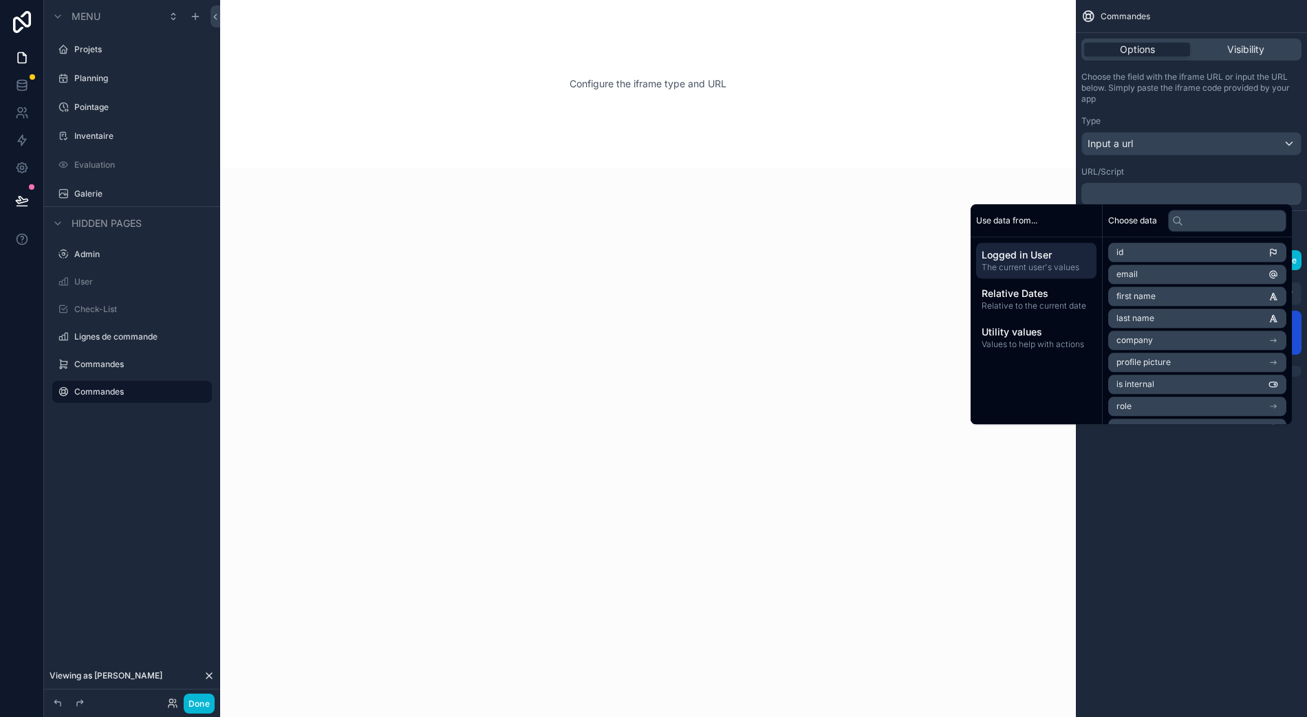
click at [1175, 188] on p "﻿" at bounding box center [1193, 193] width 212 height 11
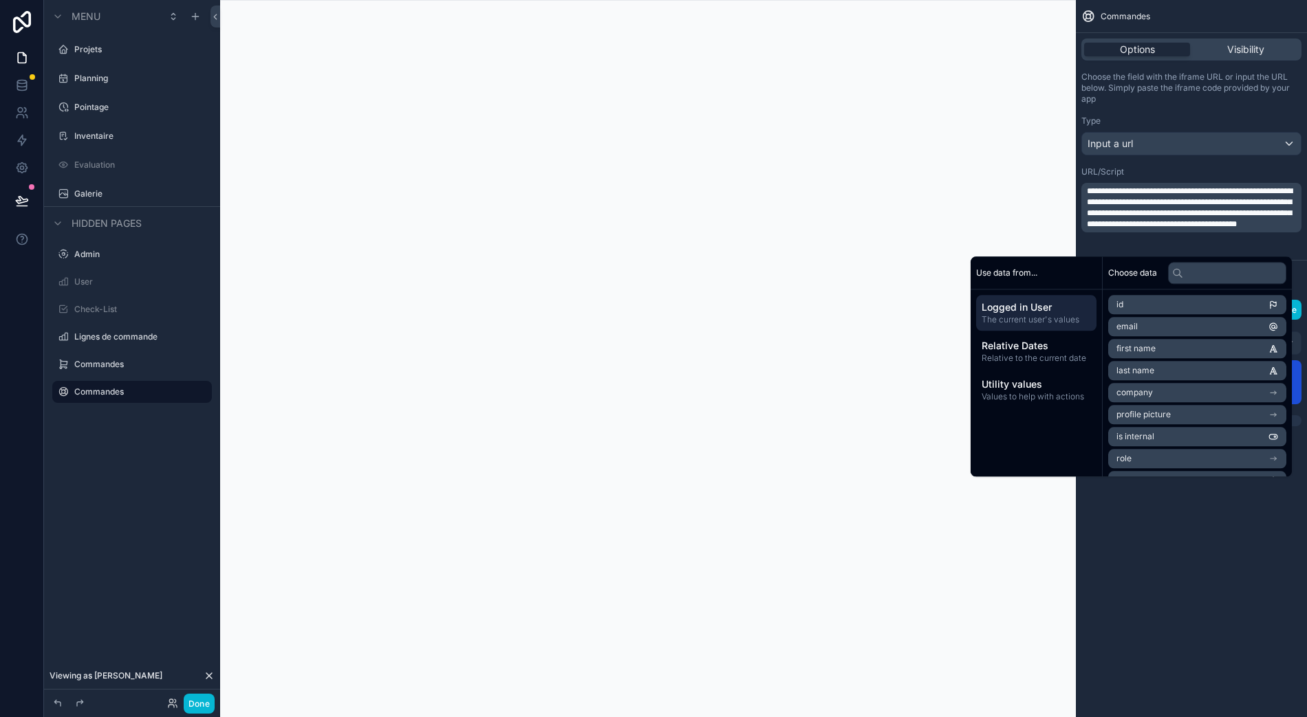
click at [1180, 585] on div "**********" at bounding box center [1191, 358] width 231 height 717
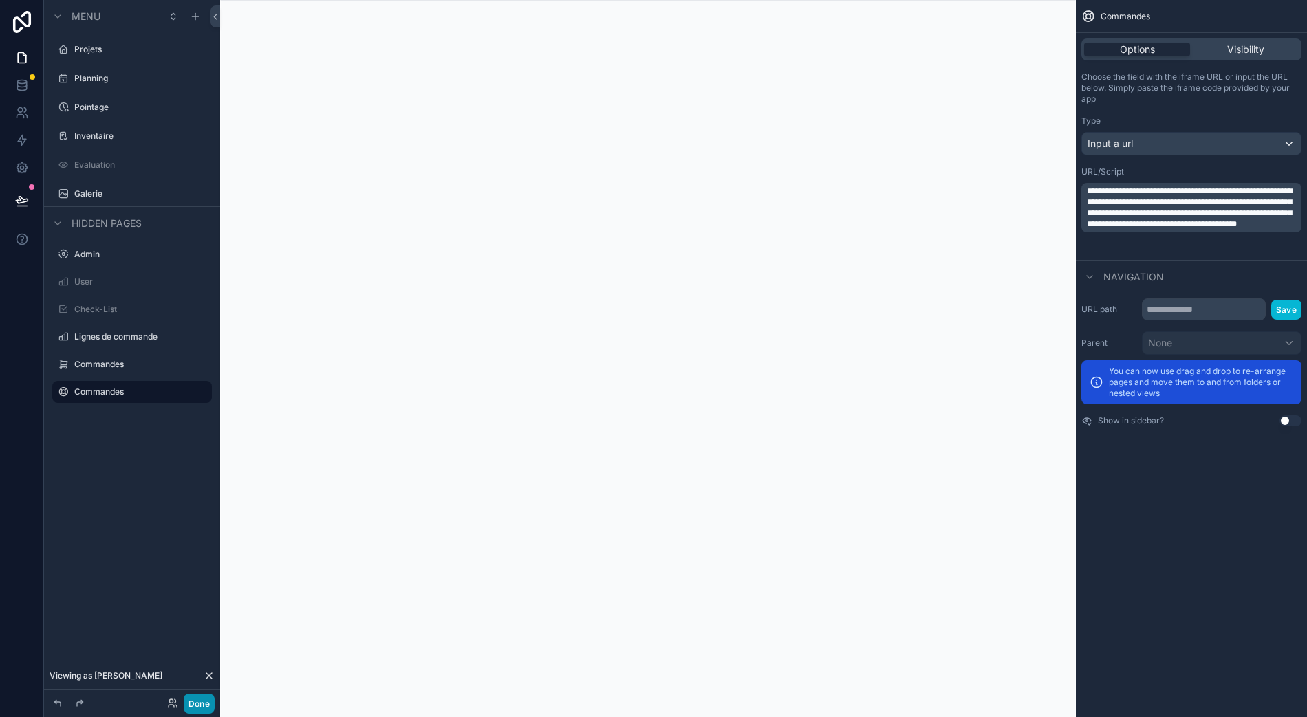
click at [199, 702] on button "Done" at bounding box center [199, 704] width 31 height 20
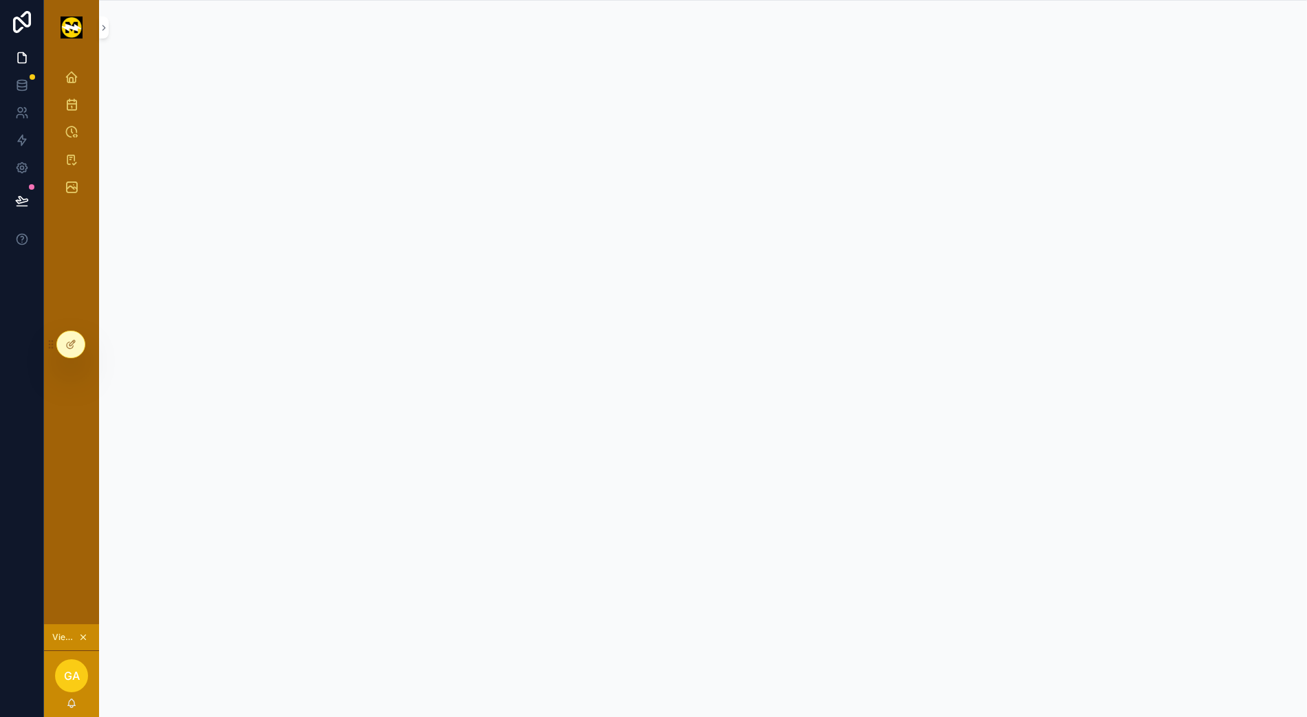
click at [74, 677] on span "GA" at bounding box center [72, 676] width 16 height 17
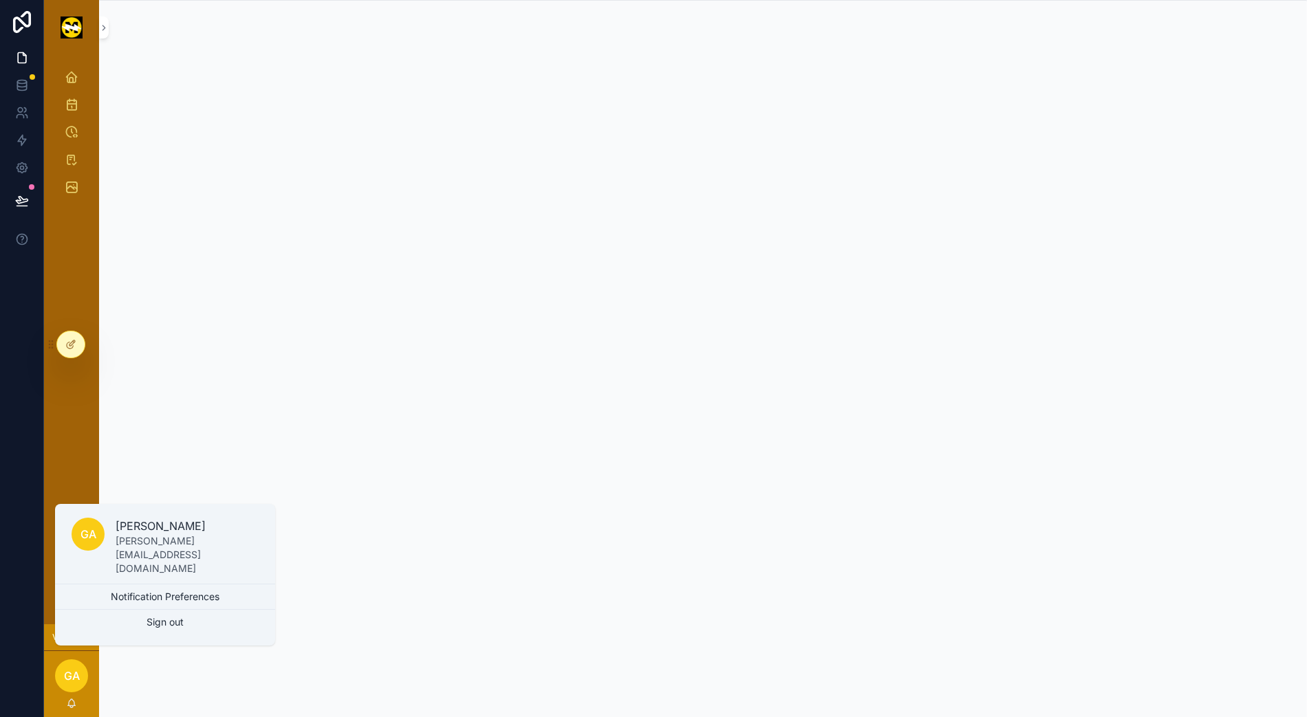
click at [72, 674] on span "GA" at bounding box center [72, 676] width 16 height 17
click at [183, 563] on p "gauthier@electricite-maraga.lu" at bounding box center [187, 554] width 143 height 41
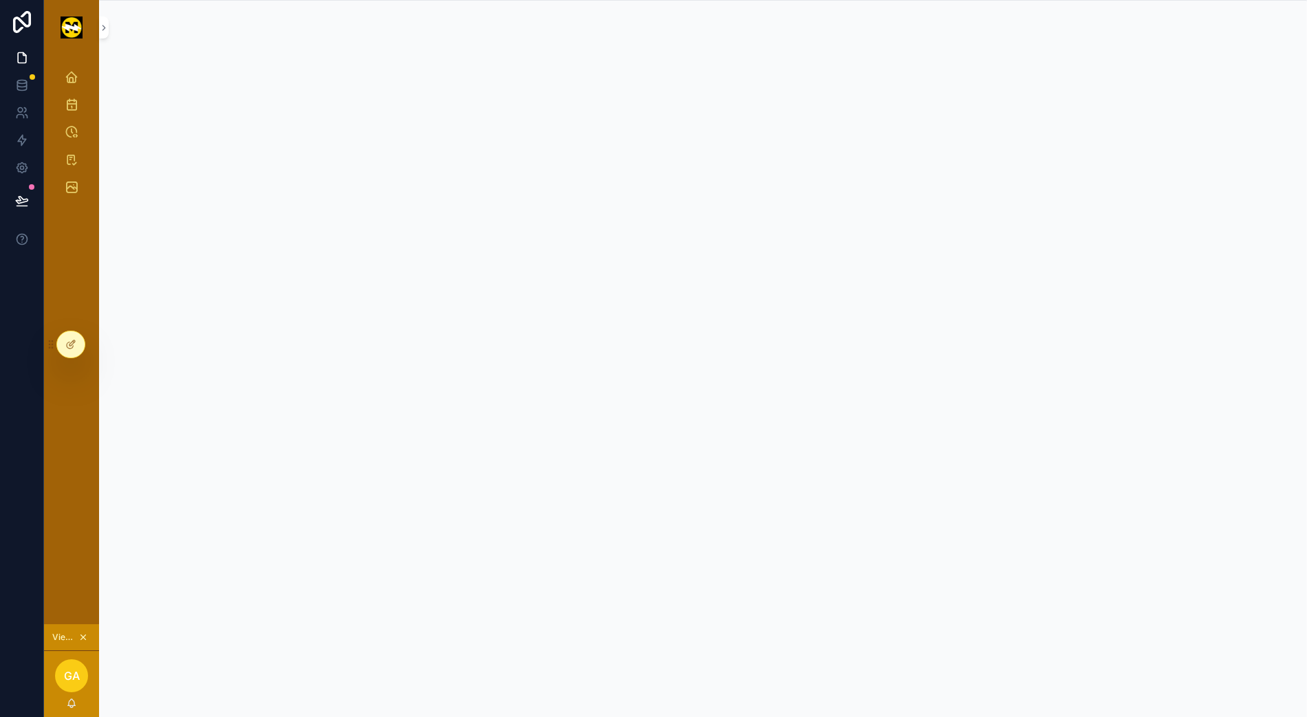
click at [69, 673] on span "GA" at bounding box center [72, 676] width 16 height 17
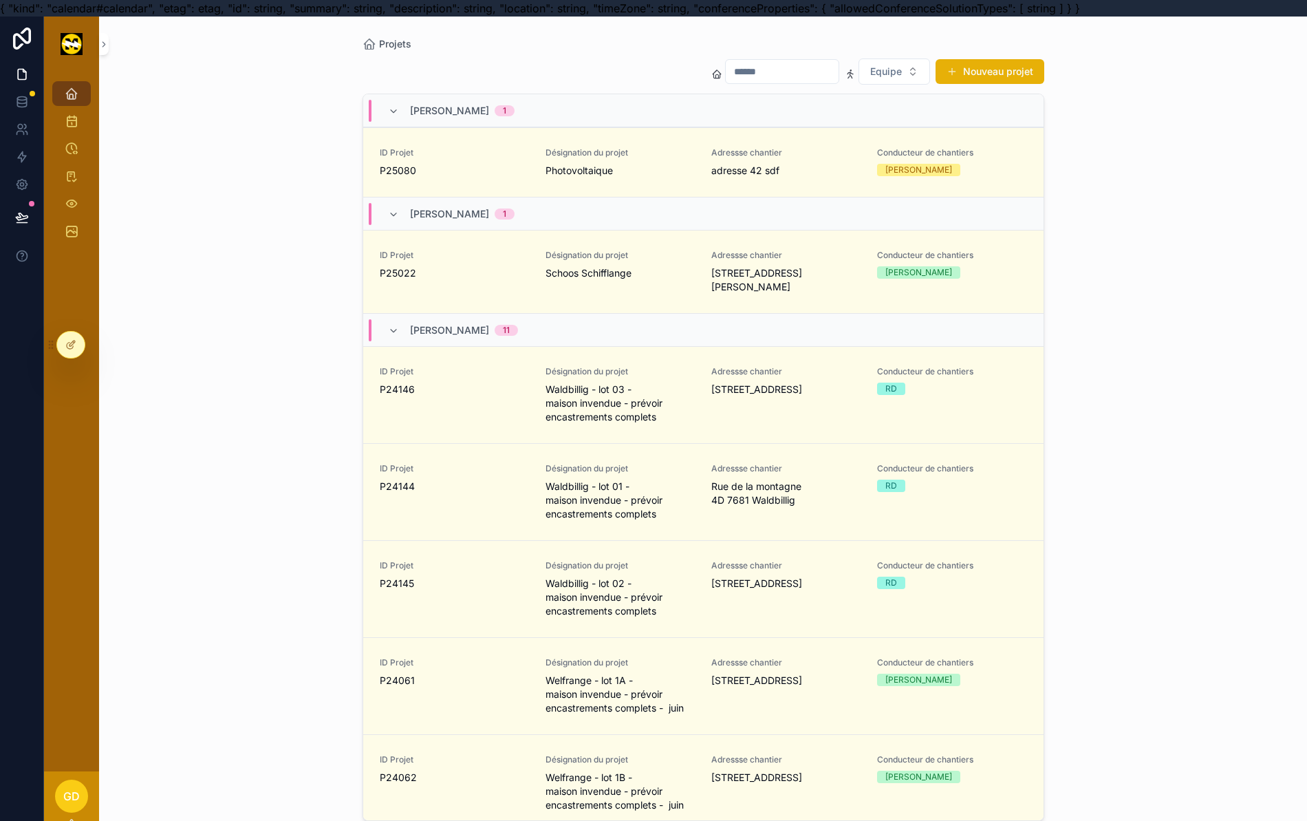
click at [69, 345] on icon at bounding box center [72, 343] width 6 height 6
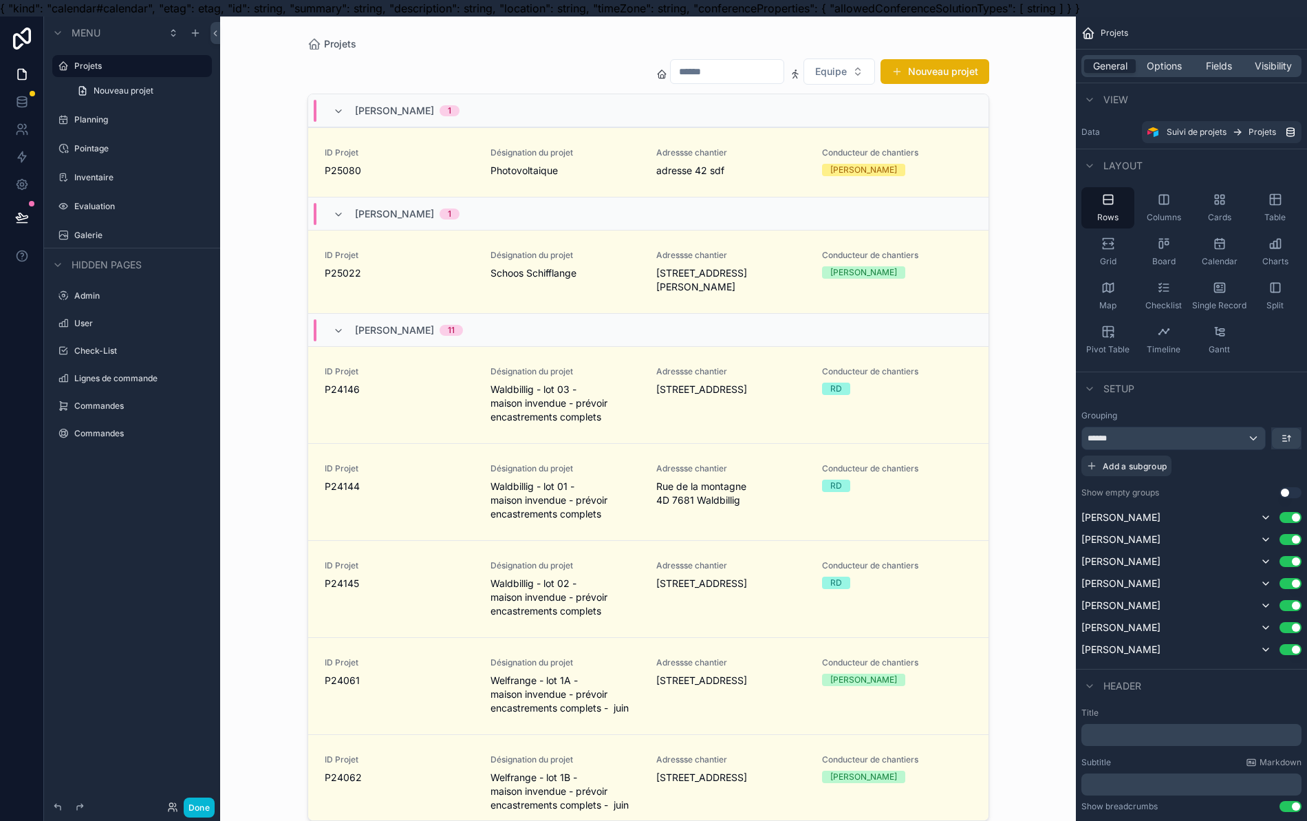
click at [113, 406] on label "Commandes" at bounding box center [141, 405] width 135 height 11
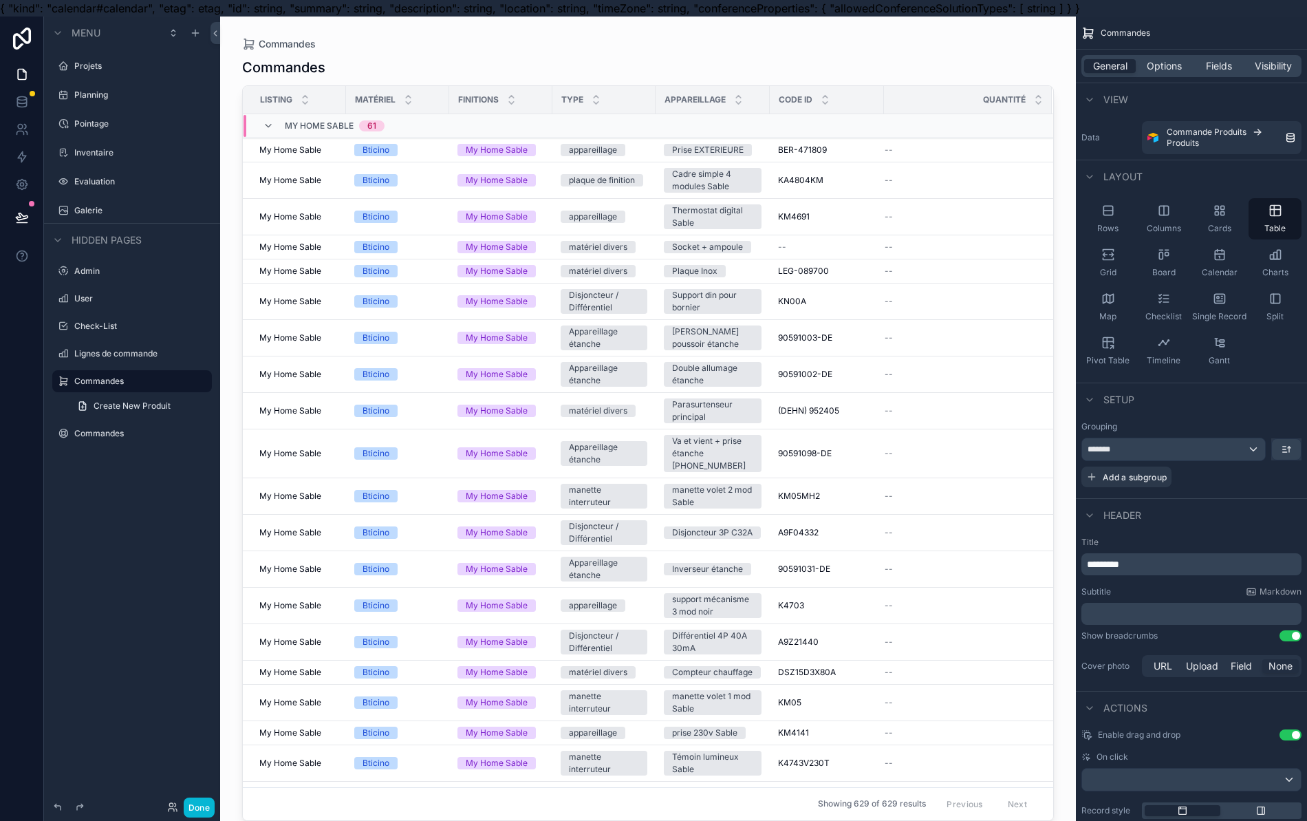
click at [114, 433] on label "Commandes" at bounding box center [141, 433] width 135 height 11
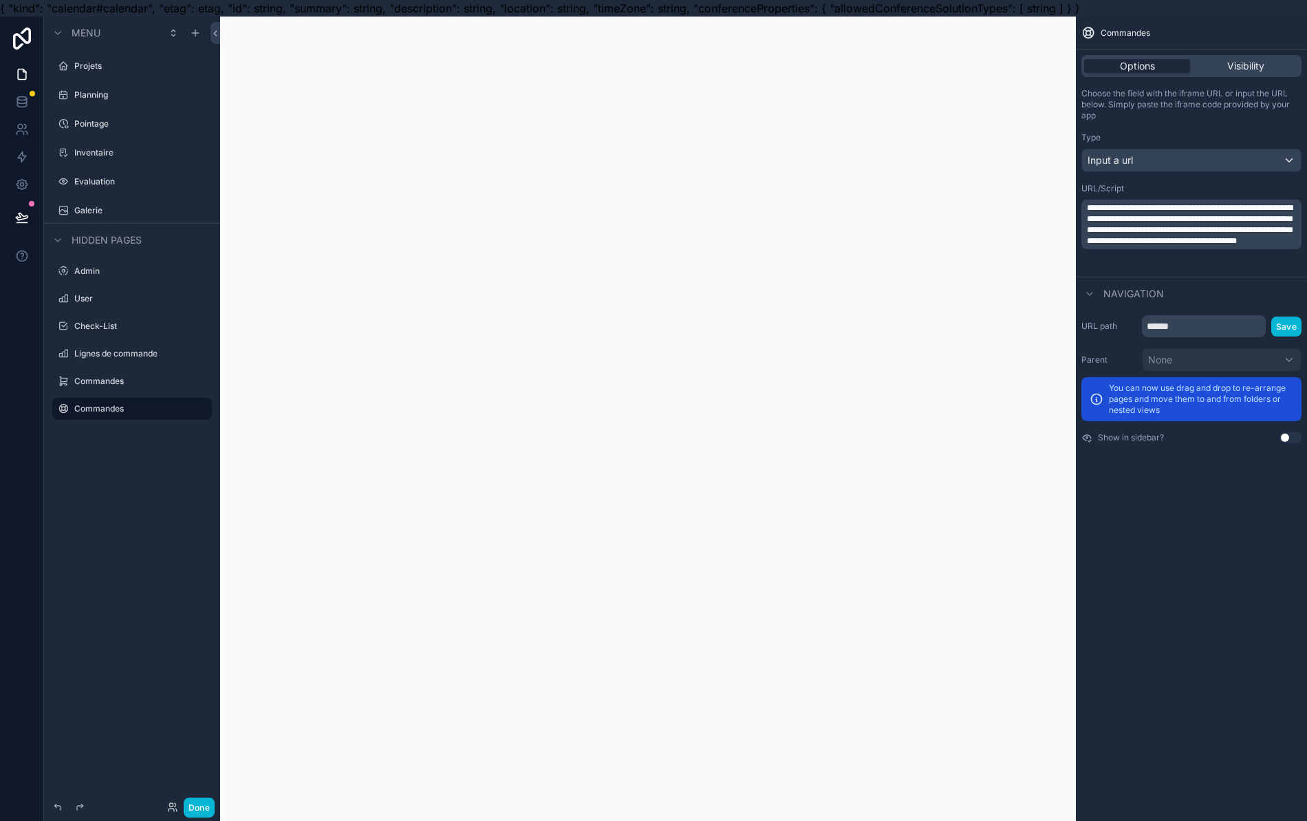
click at [1264, 69] on span "Visibility" at bounding box center [1245, 66] width 37 height 14
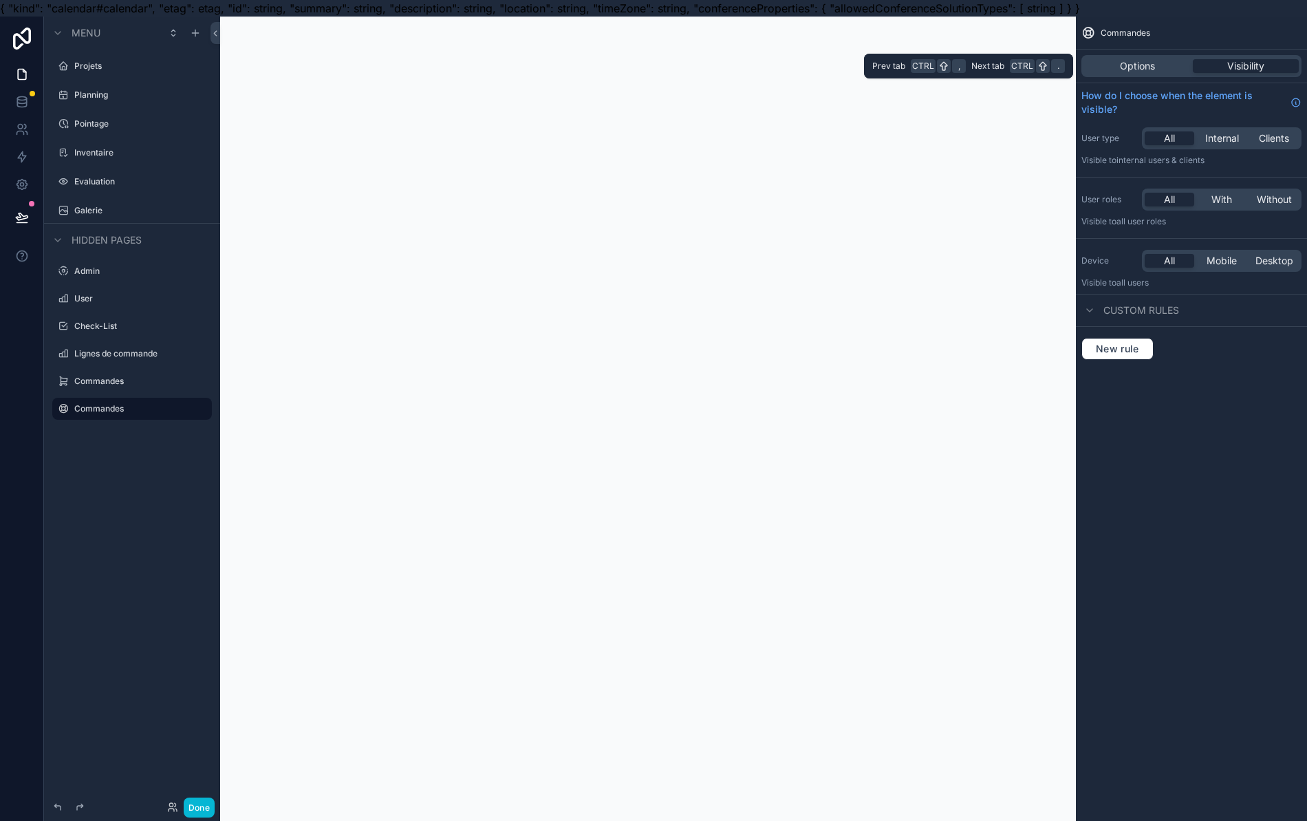
click at [1155, 66] on span "Options" at bounding box center [1137, 66] width 35 height 14
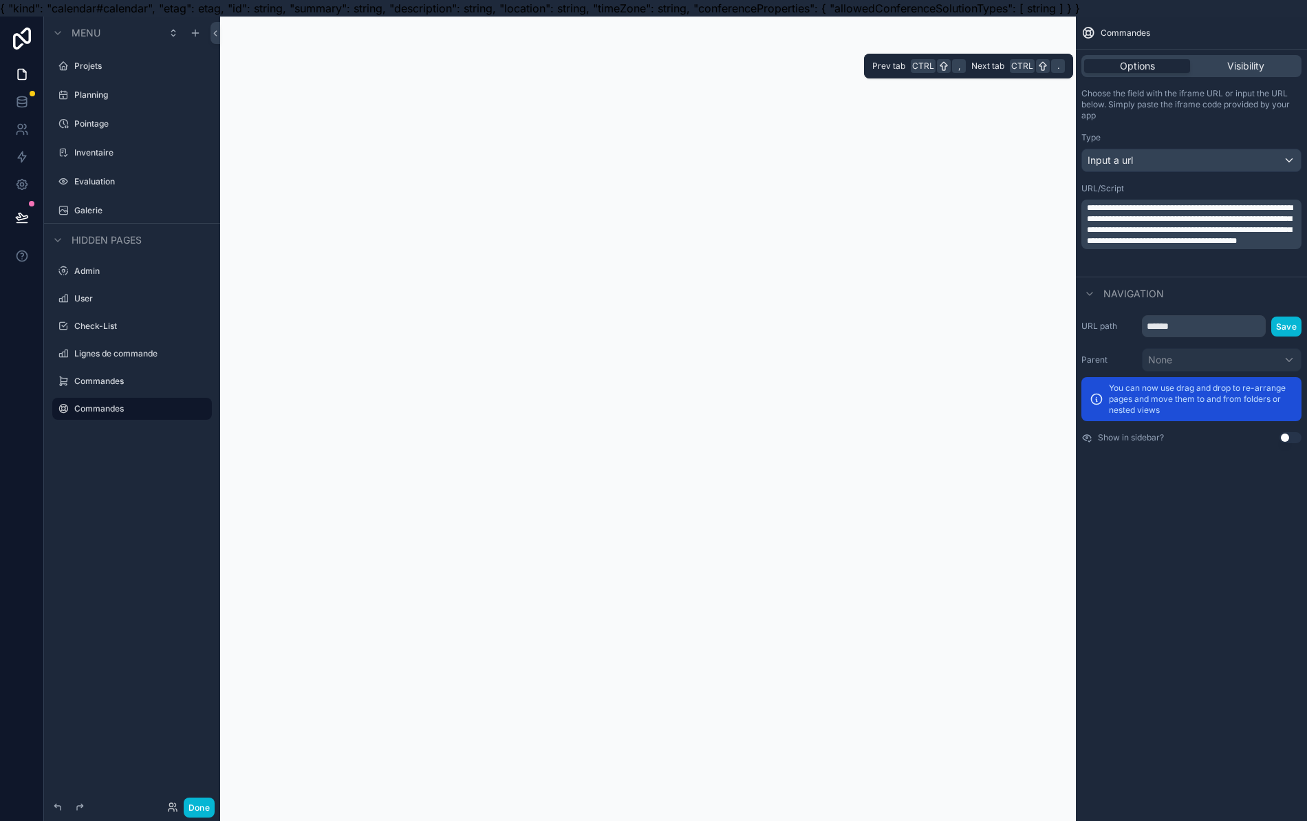
click at [1301, 436] on button "Use setting" at bounding box center [1290, 437] width 22 height 11
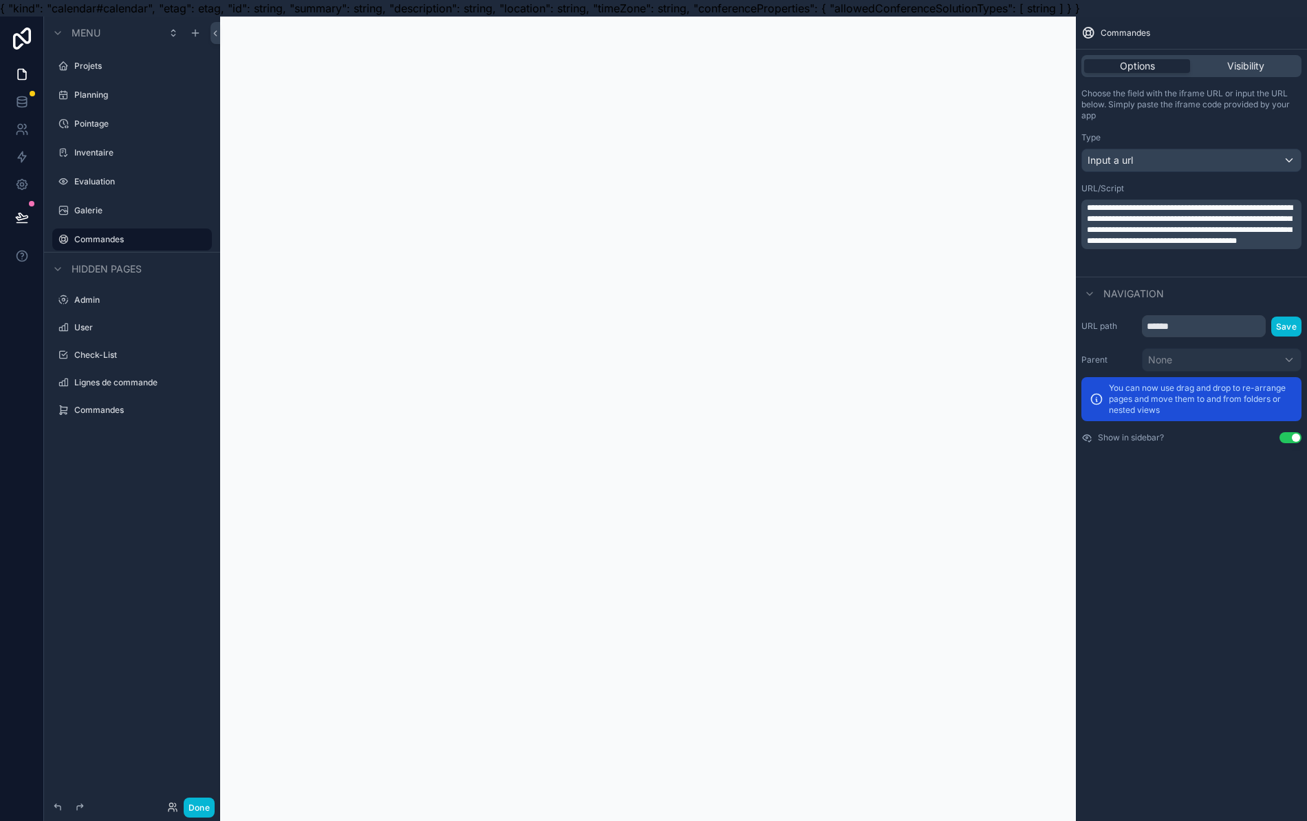
click at [88, 241] on label "Commandes" at bounding box center [138, 239] width 129 height 11
click at [0, 0] on icon "scrollable content" at bounding box center [0, 0] width 0 height 0
click at [67, 238] on icon "scrollable content" at bounding box center [63, 239] width 11 height 11
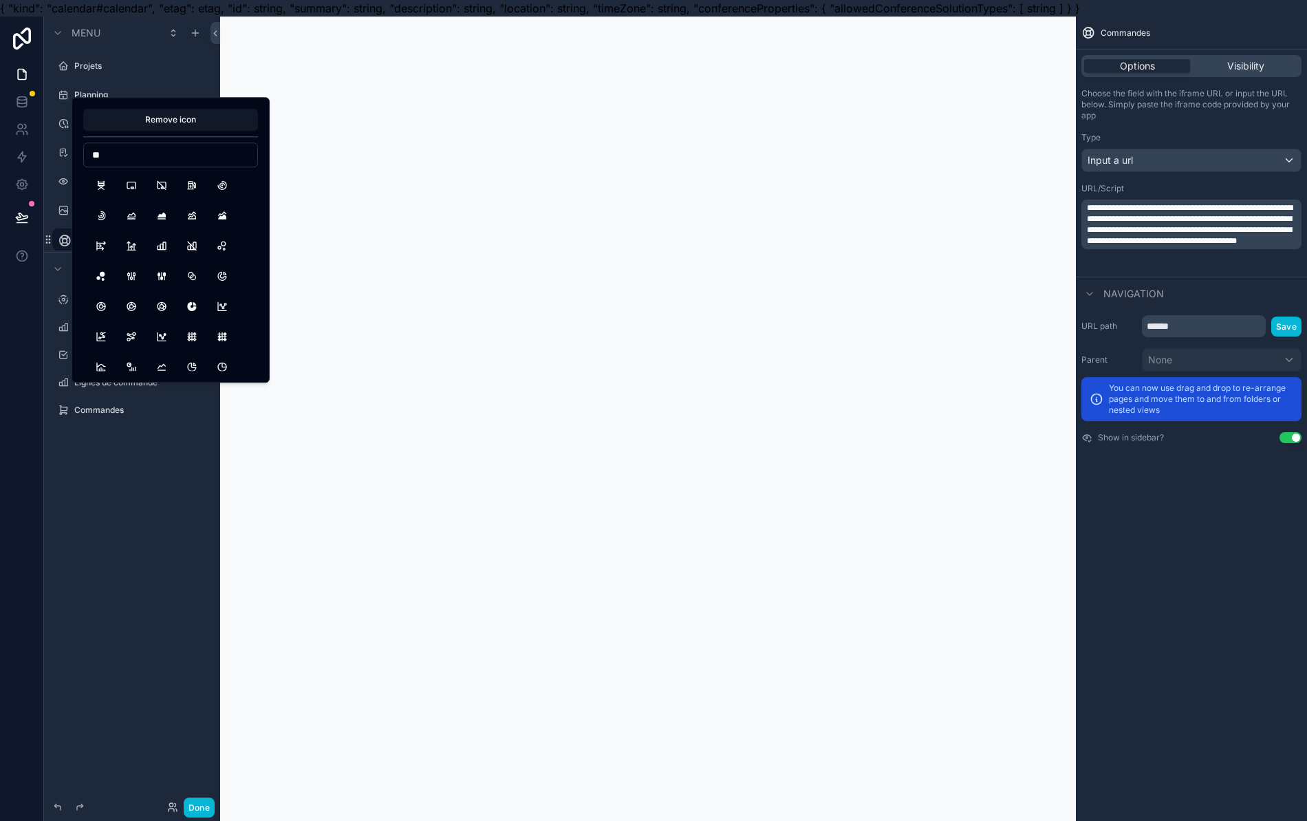
type input "*"
type input "****"
click at [224, 211] on button "ShoppingCart" at bounding box center [222, 215] width 25 height 25
click at [131, 550] on div "Menu Projets Planning Pointage Inventaire Evaluation Galerie ********* Hidden p…" at bounding box center [132, 419] width 176 height 804
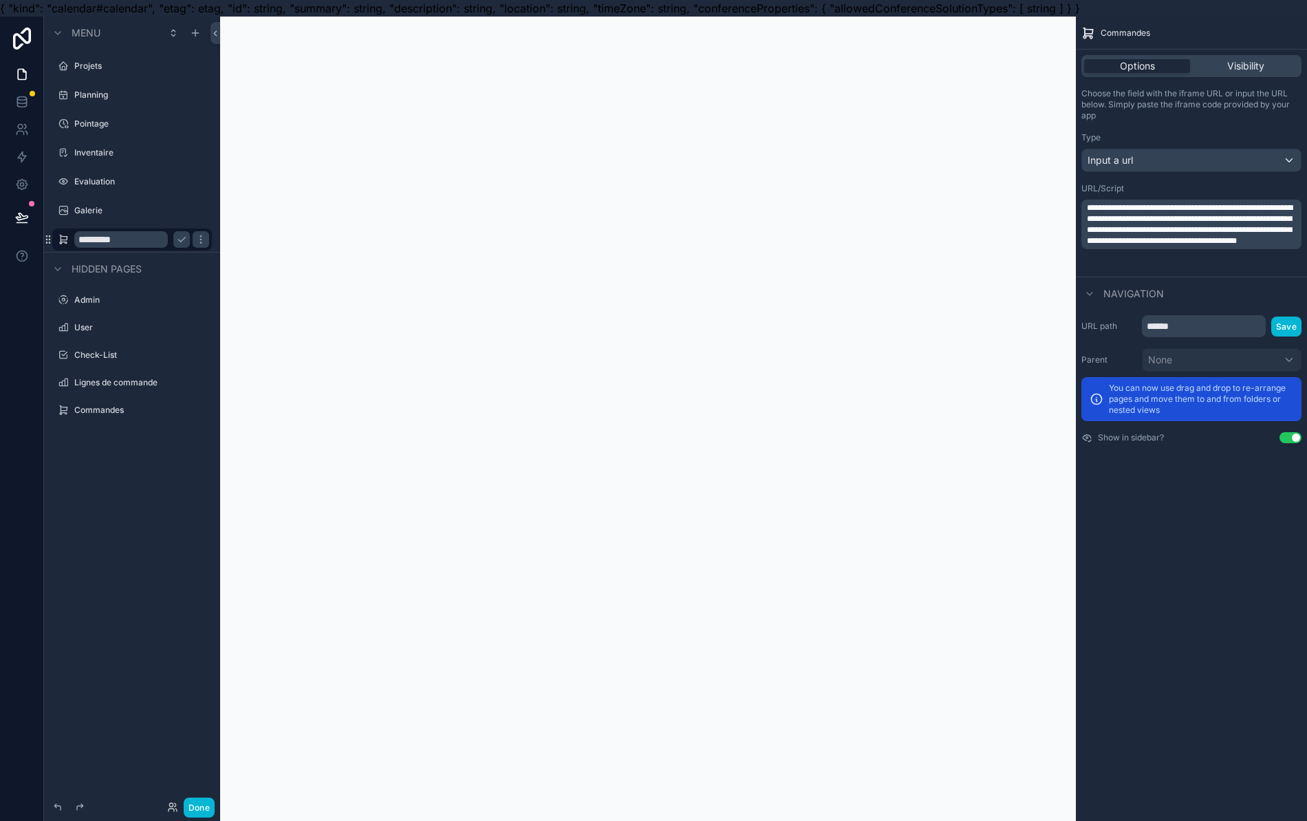
click at [179, 243] on icon "scrollable content" at bounding box center [181, 239] width 11 height 11
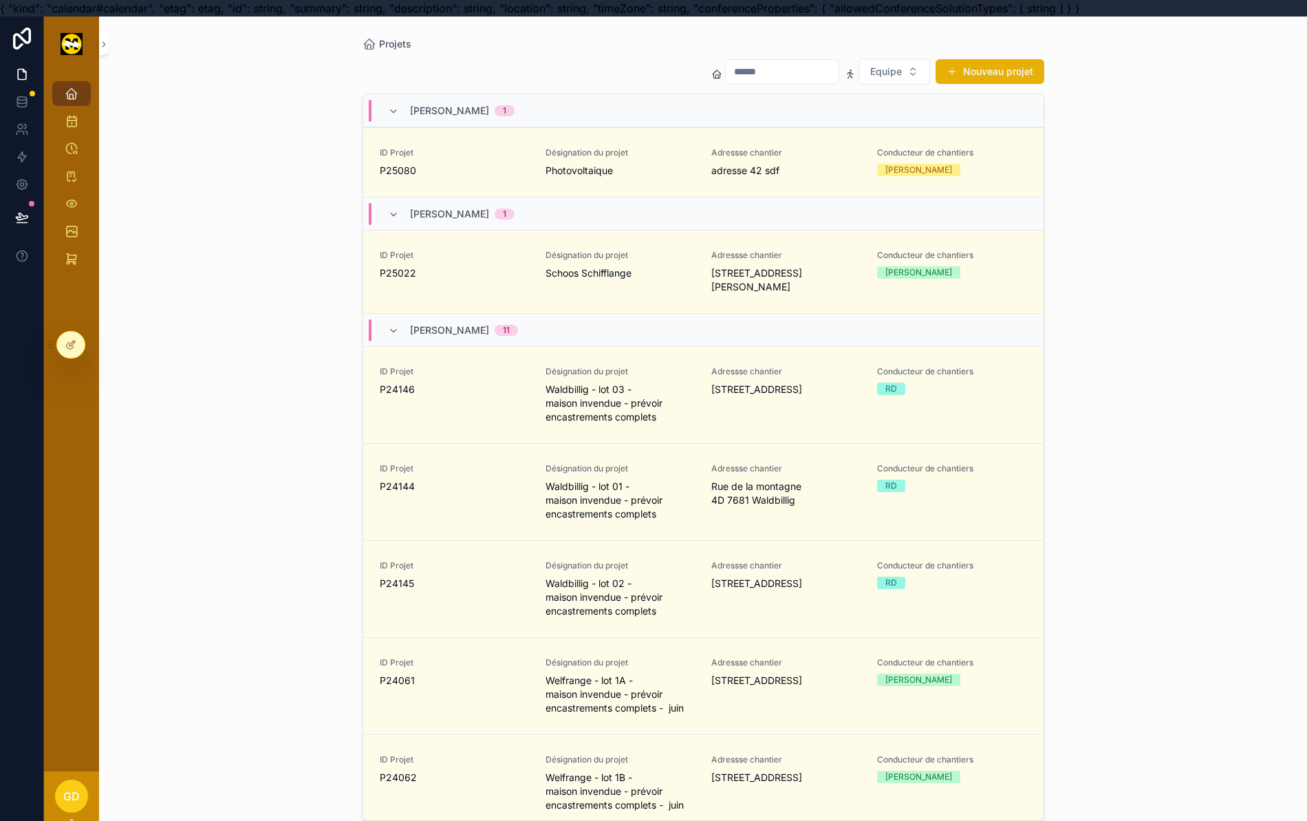
click at [21, 223] on icon at bounding box center [22, 223] width 10 height 0
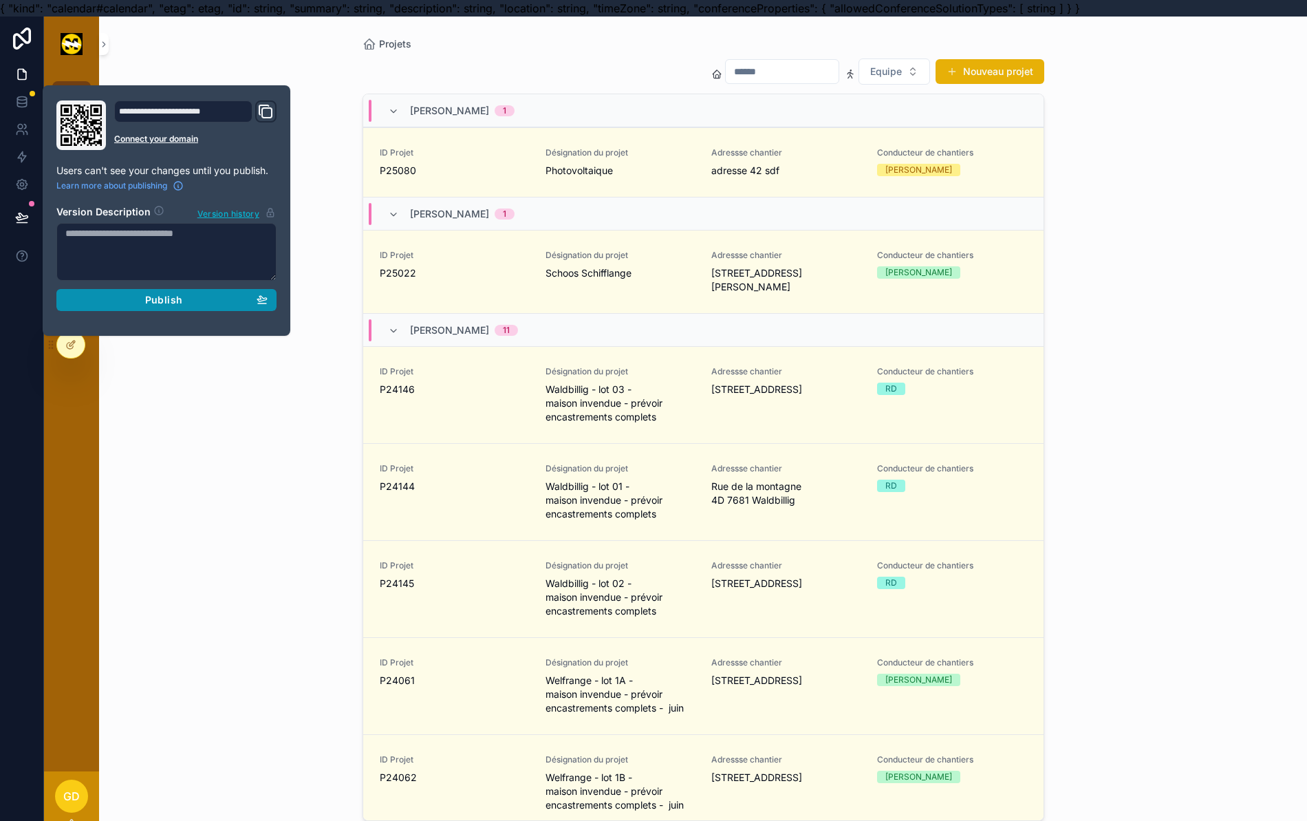
click at [107, 308] on button "Publish" at bounding box center [166, 300] width 220 height 22
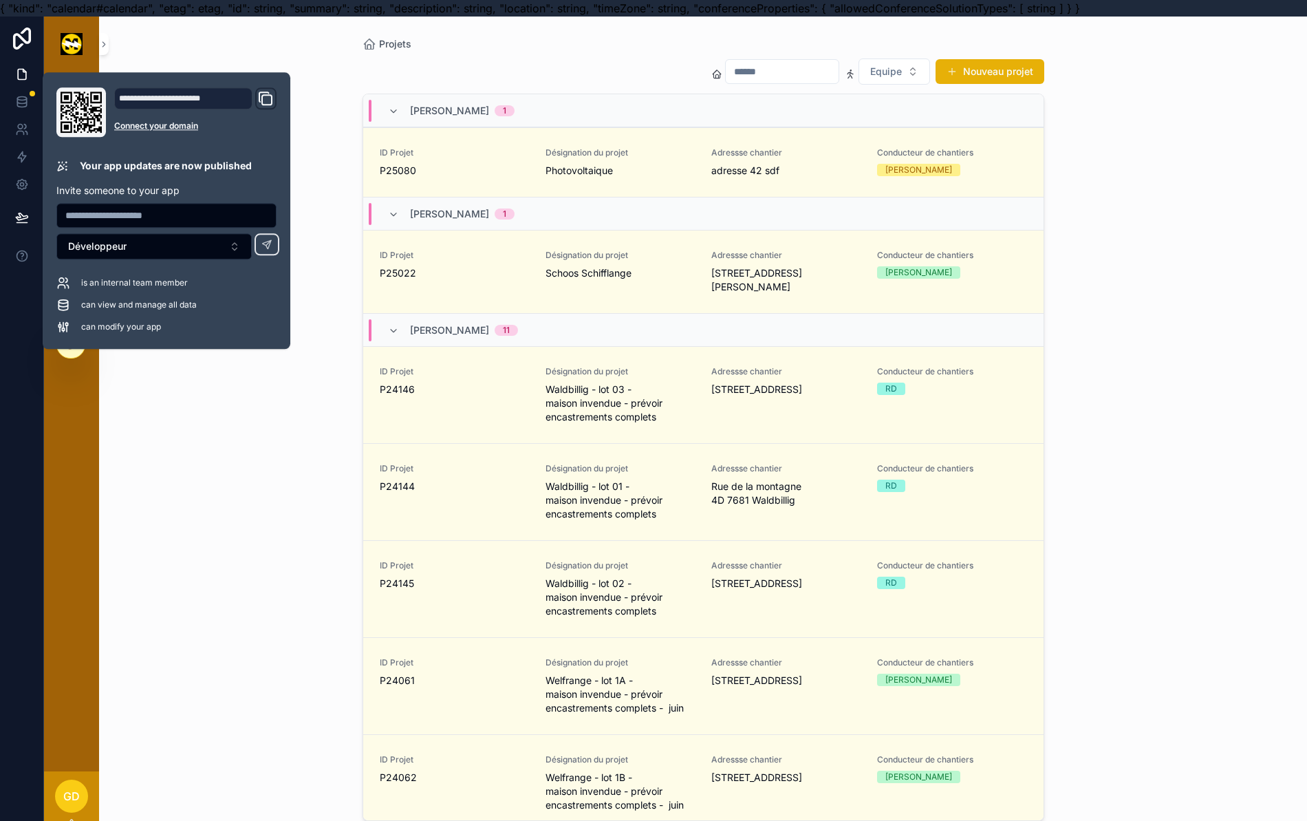
click at [144, 437] on div "Projets Equipe Nouveau projet Thomas Pavone 1 ID Projet P25080 Désignation du p…" at bounding box center [703, 427] width 1208 height 821
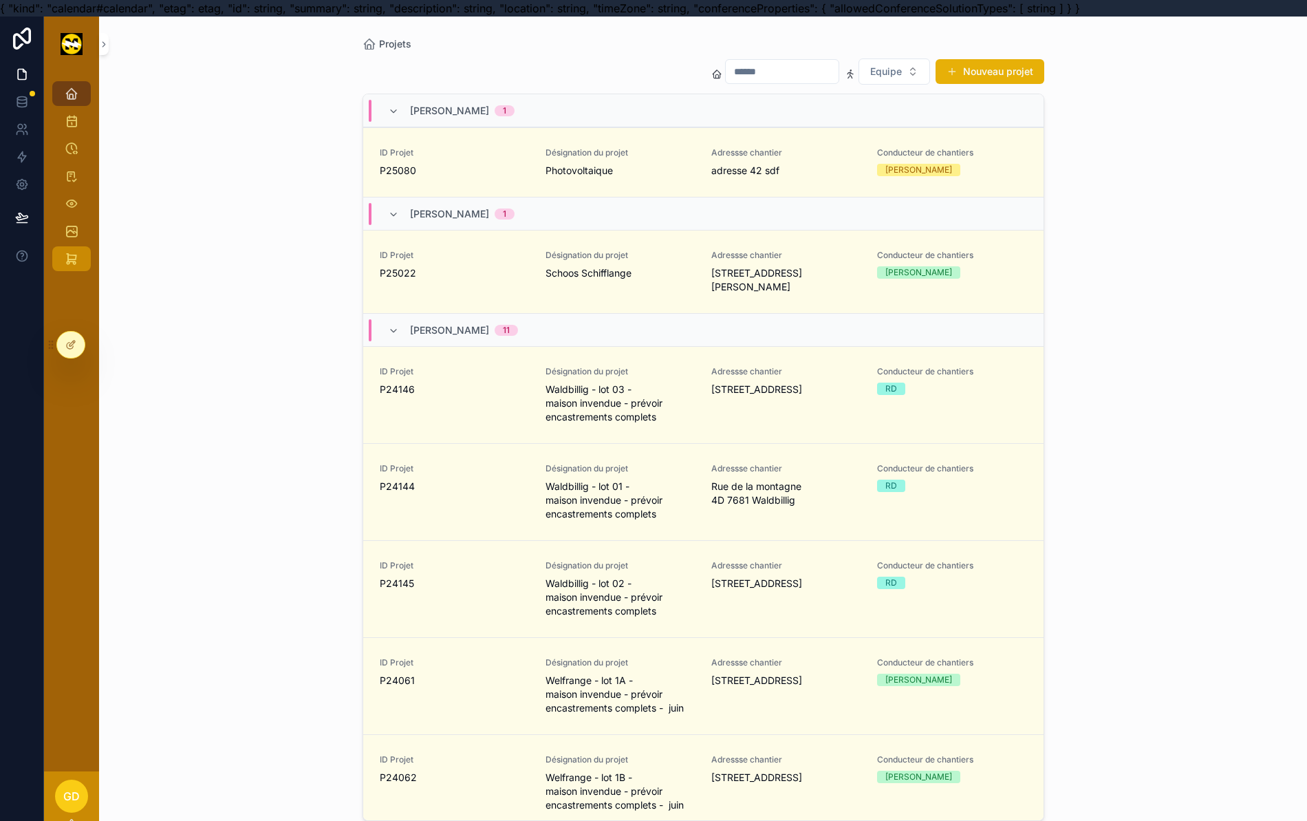
click at [72, 260] on icon "scrollable content" at bounding box center [72, 259] width 14 height 14
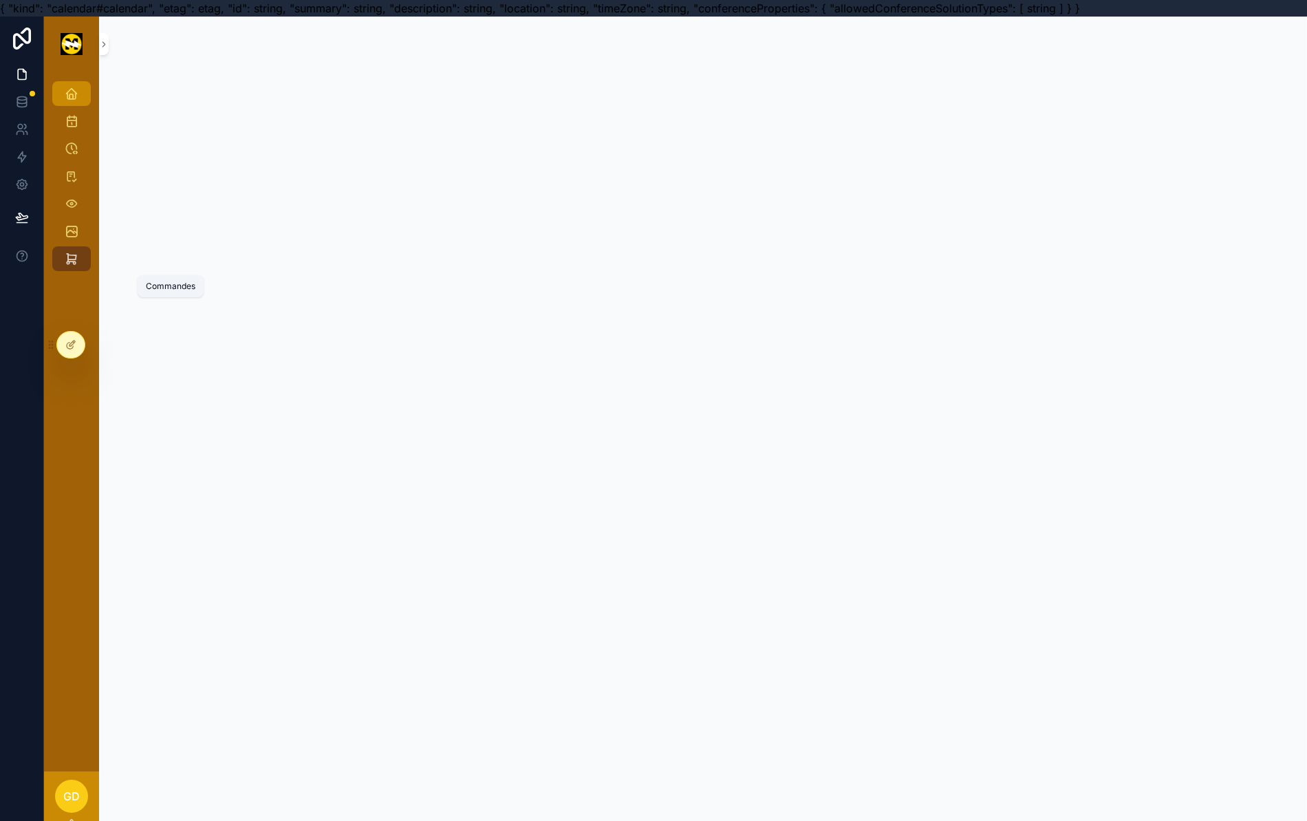
click at [80, 96] on div "Projets" at bounding box center [72, 94] width 22 height 22
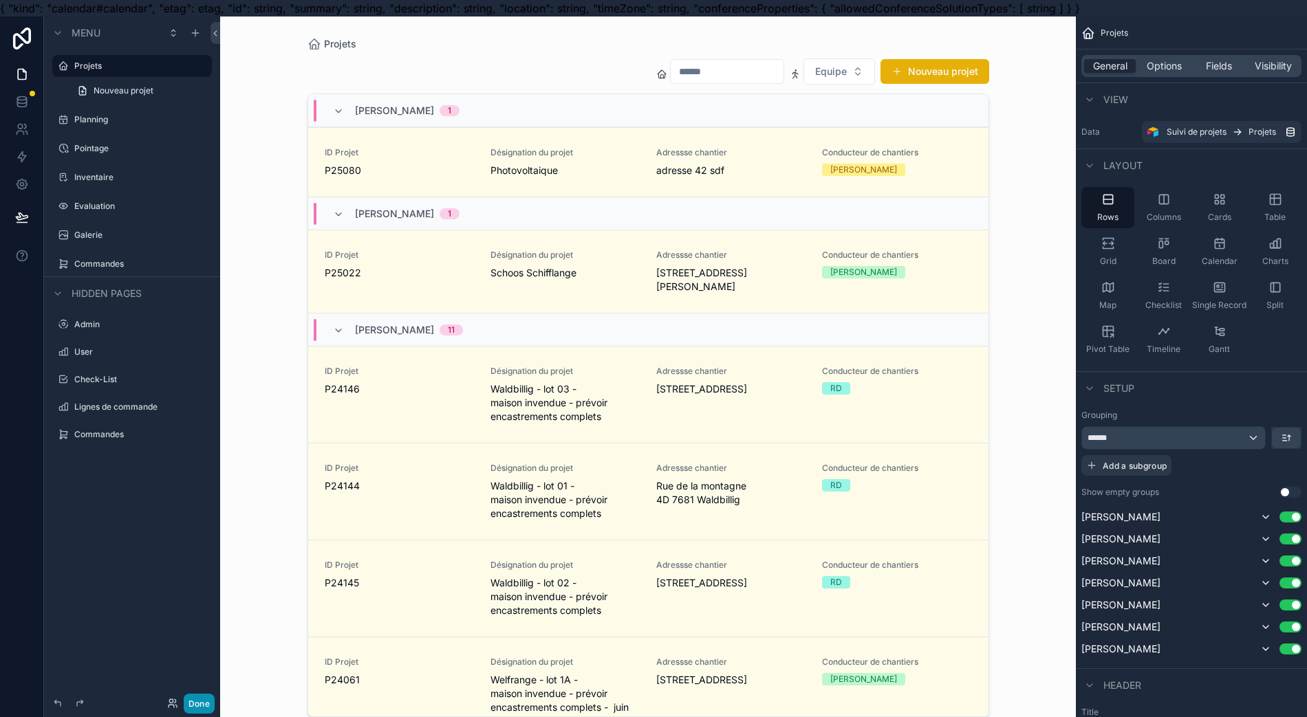
click at [197, 697] on button "Done" at bounding box center [199, 704] width 31 height 20
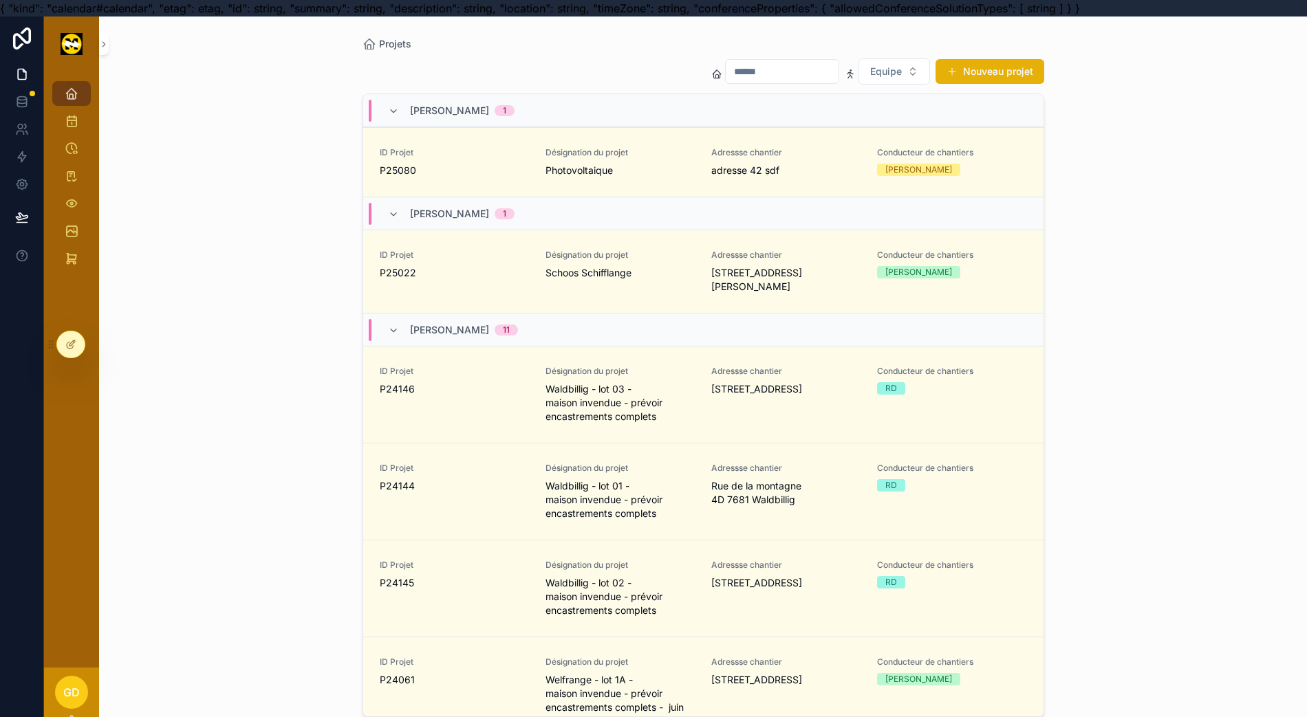
scroll to position [30, 0]
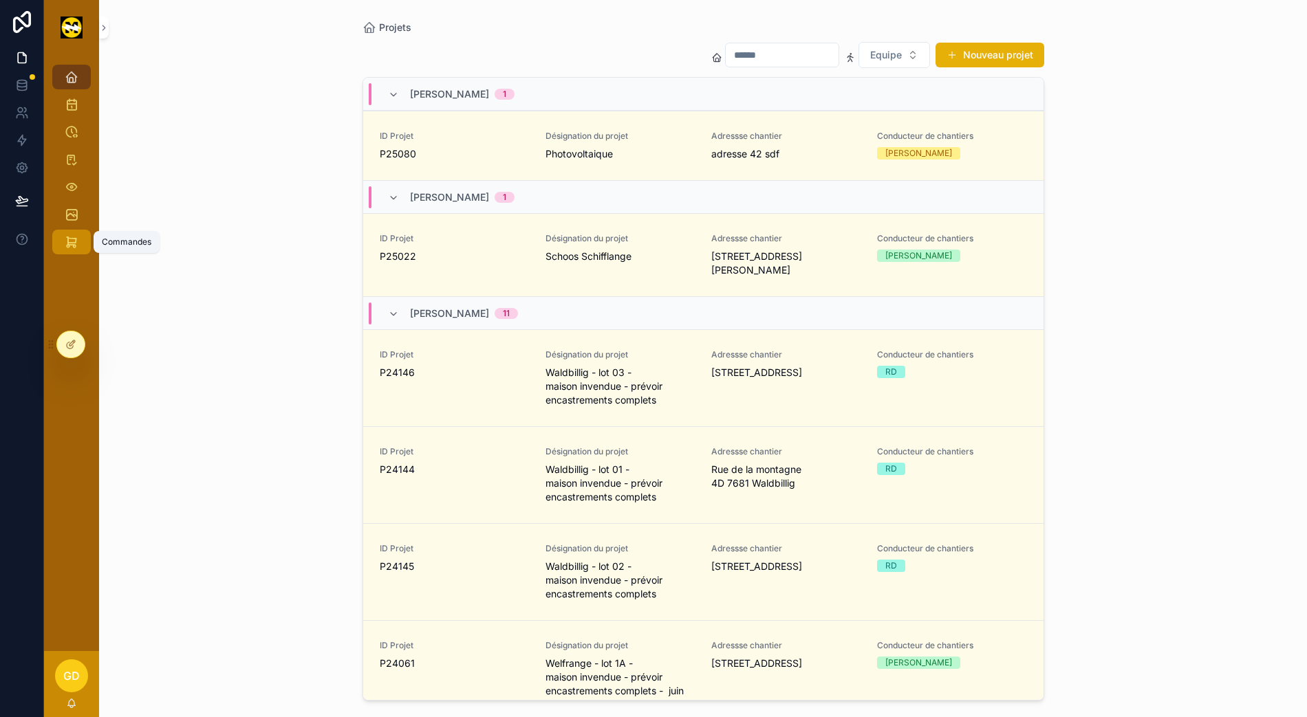
click at [81, 231] on div "Commandes" at bounding box center [72, 242] width 22 height 22
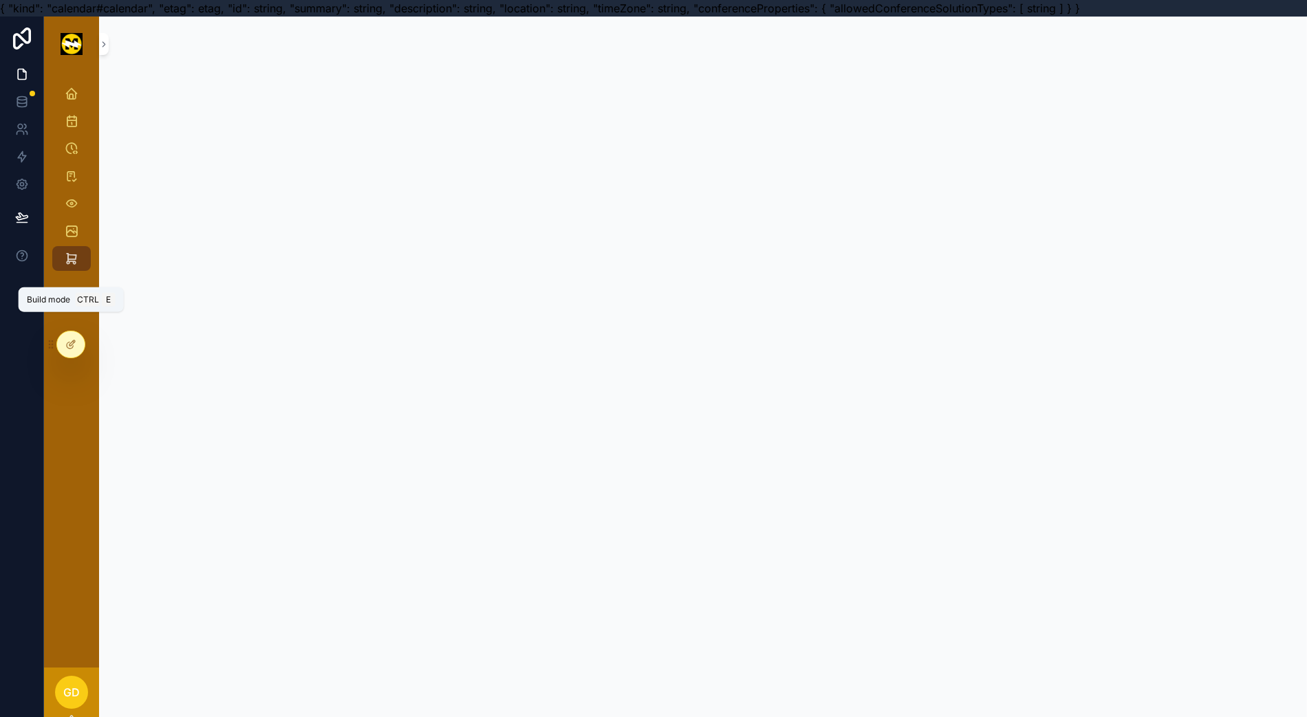
click at [76, 347] on icon at bounding box center [70, 344] width 11 height 11
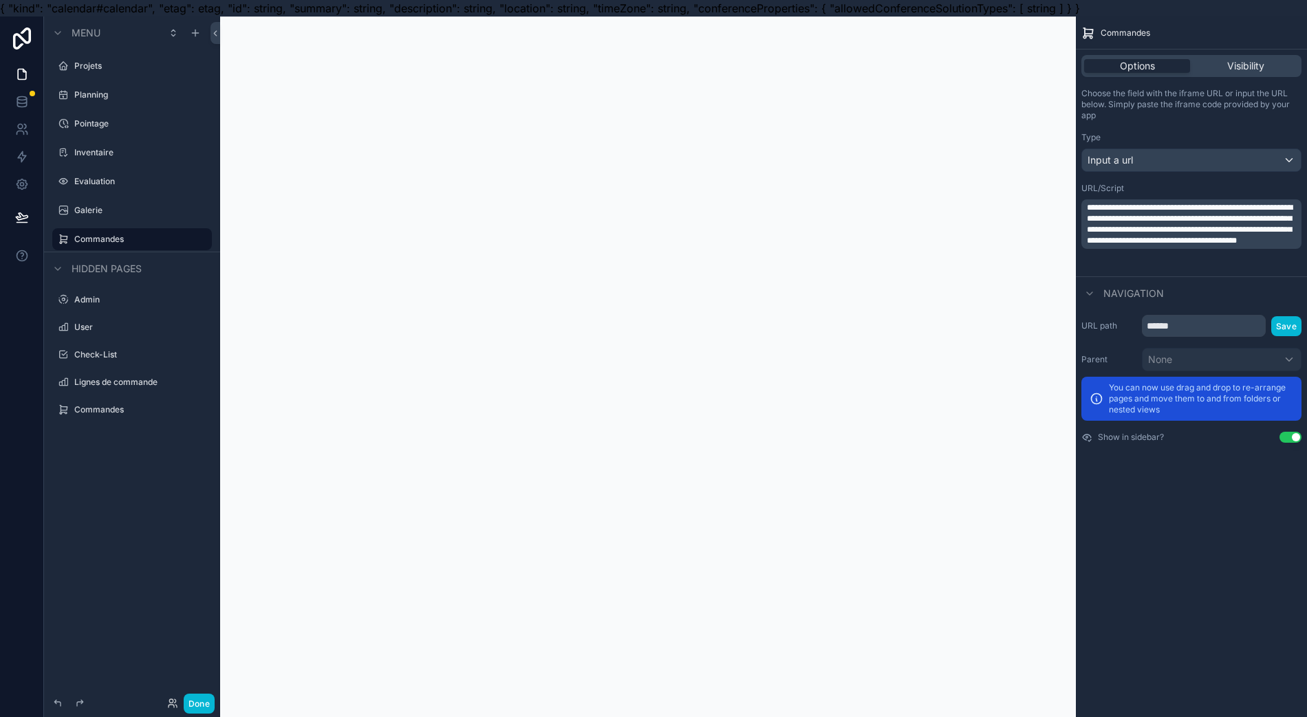
click at [1055, 40] on div "scrollable content" at bounding box center [648, 375] width 856 height 717
click at [1199, 549] on div "**********" at bounding box center [1191, 375] width 231 height 717
click at [190, 697] on button "Done" at bounding box center [199, 704] width 31 height 20
